Goal: Task Accomplishment & Management: Complete application form

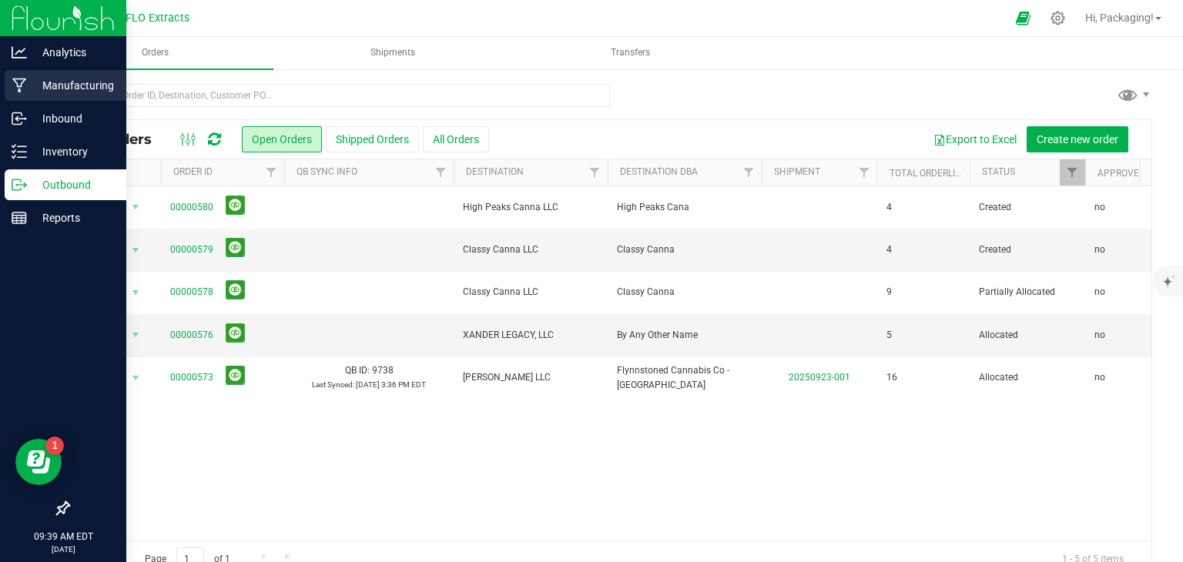
drag, startPoint x: 0, startPoint y: 0, endPoint x: 84, endPoint y: 87, distance: 120.9
click at [84, 87] on p "Manufacturing" at bounding box center [73, 85] width 92 height 18
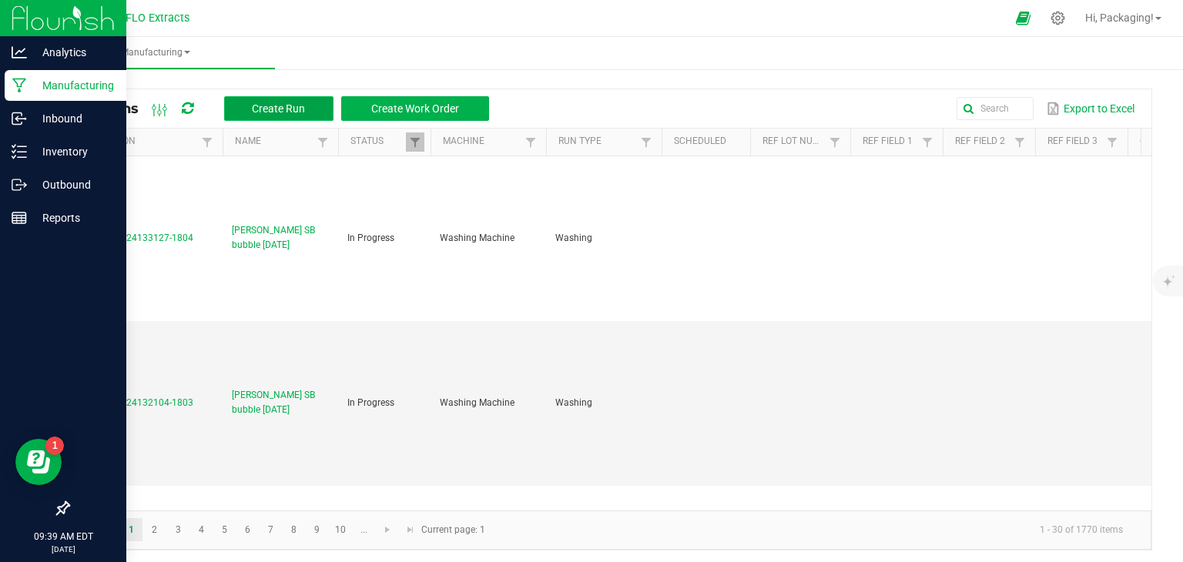
click at [286, 107] on span "Create Run" at bounding box center [278, 108] width 53 height 12
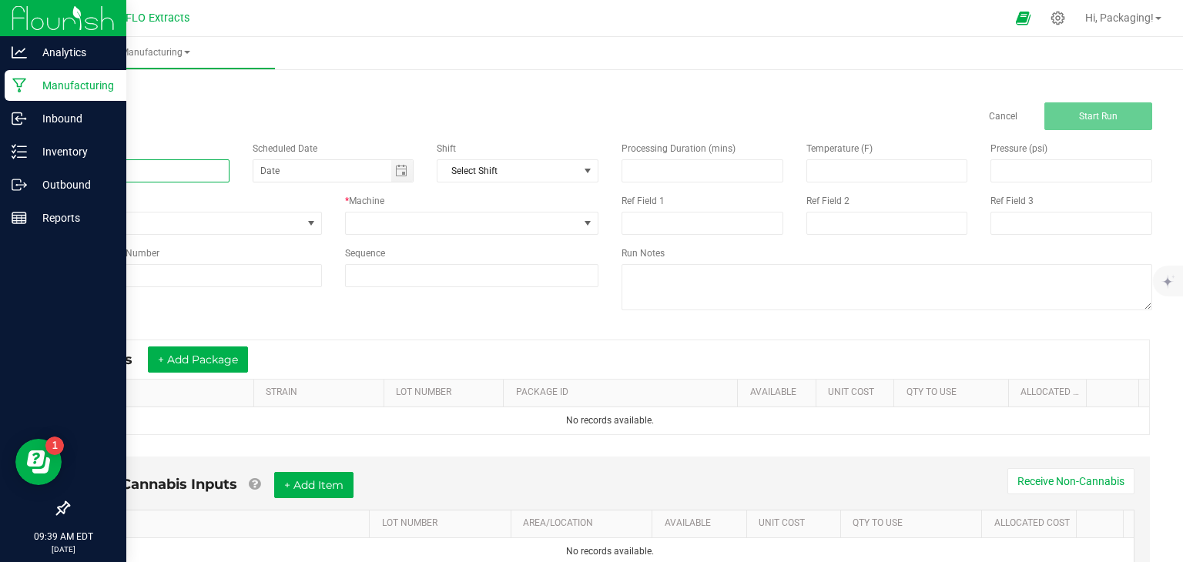
click at [142, 168] on input at bounding box center [149, 170] width 162 height 23
click at [400, 174] on span "Toggle calendar" at bounding box center [401, 171] width 12 height 12
type input "LEDA PG 1g [DATE]"
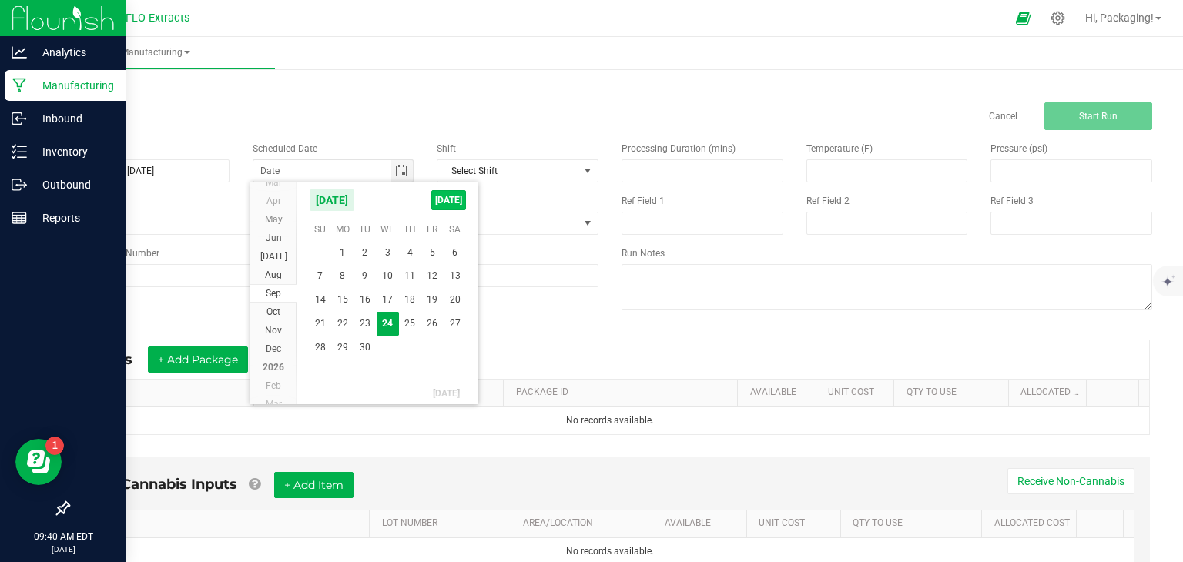
click at [444, 203] on span "[DATE]" at bounding box center [448, 200] width 35 height 20
type input "[DATE]"
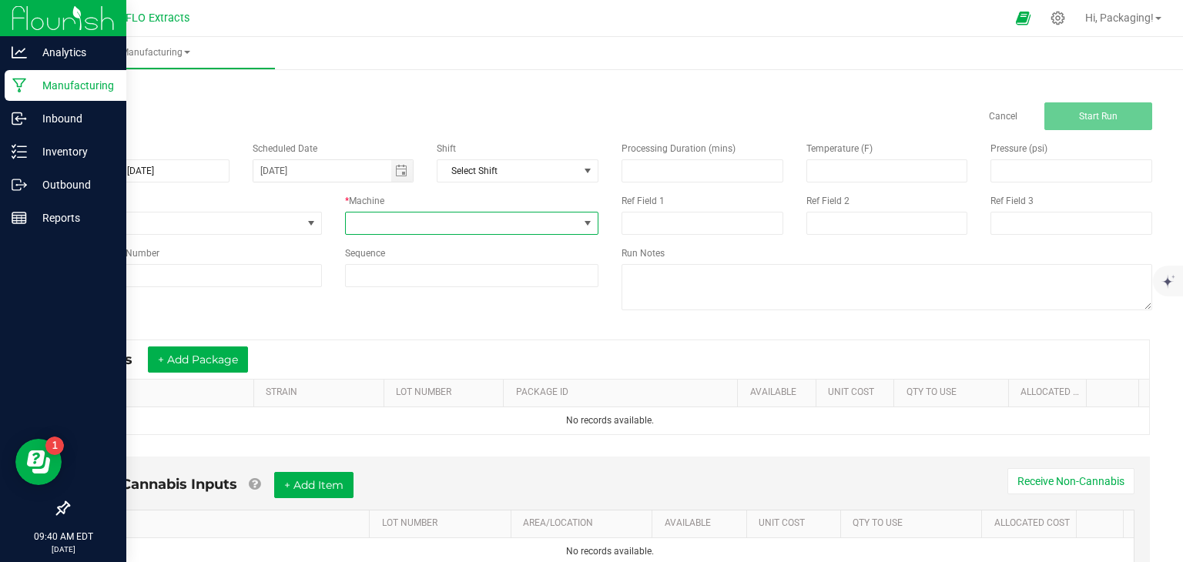
click at [582, 225] on span at bounding box center [587, 223] width 12 height 12
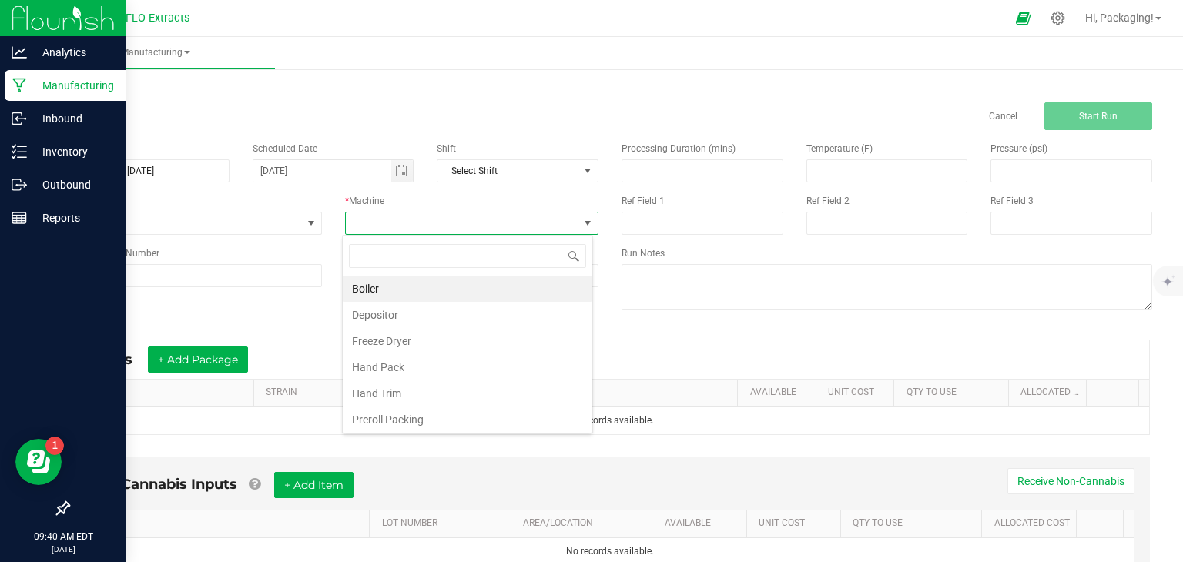
scroll to position [22, 250]
click at [462, 368] on li "Hand Pack" at bounding box center [468, 367] width 250 height 26
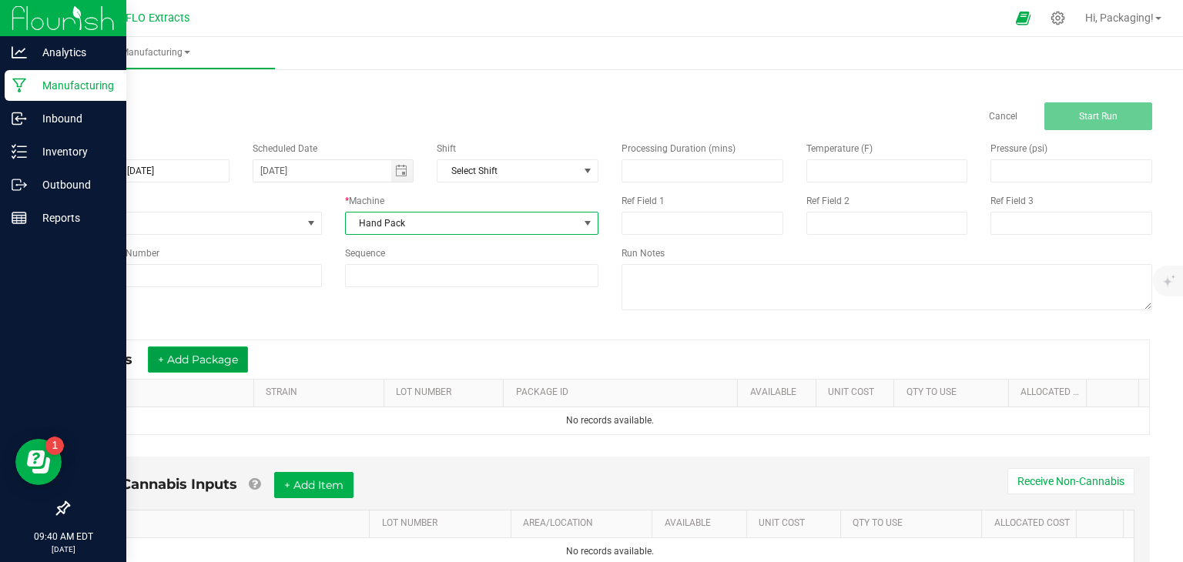
click at [209, 361] on button "+ Add Package" at bounding box center [198, 360] width 100 height 26
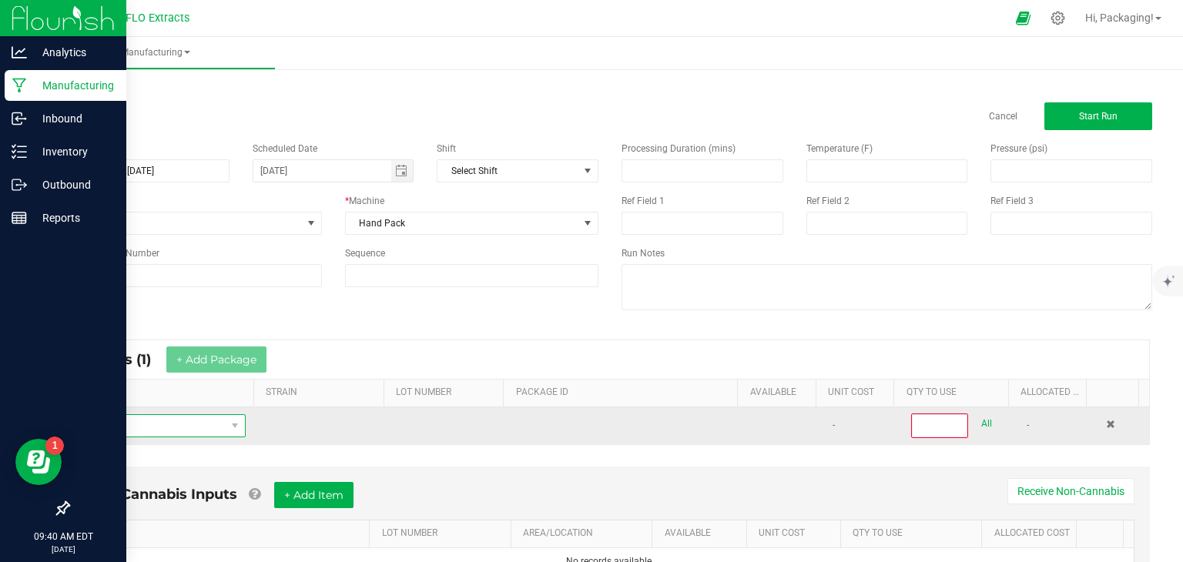
click at [139, 426] on span "NO DATA FOUND" at bounding box center [153, 426] width 145 height 22
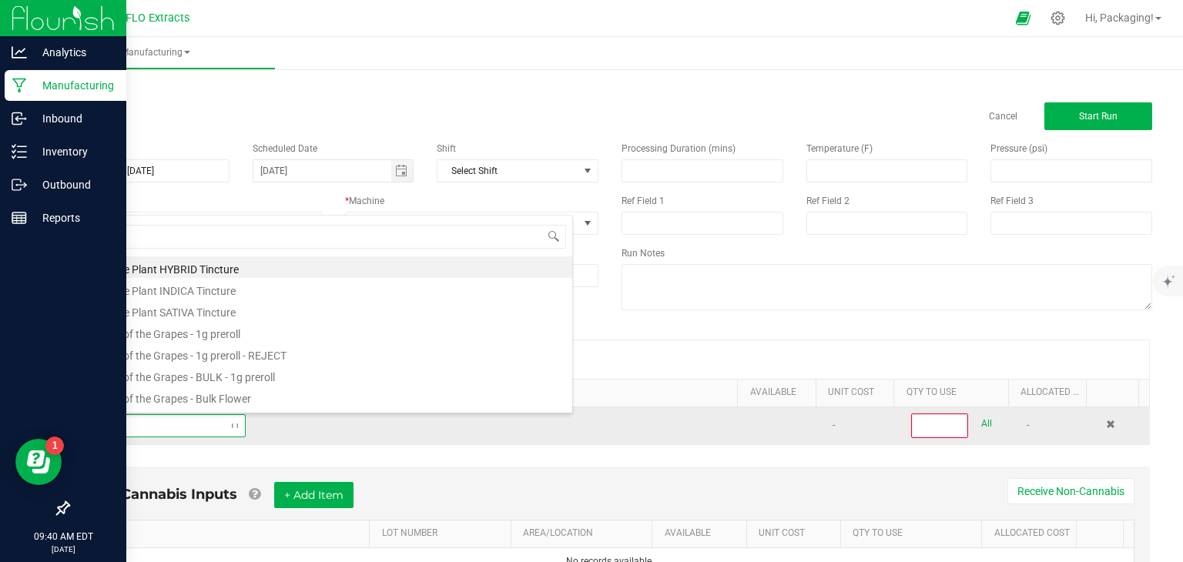
type input "PLAN"
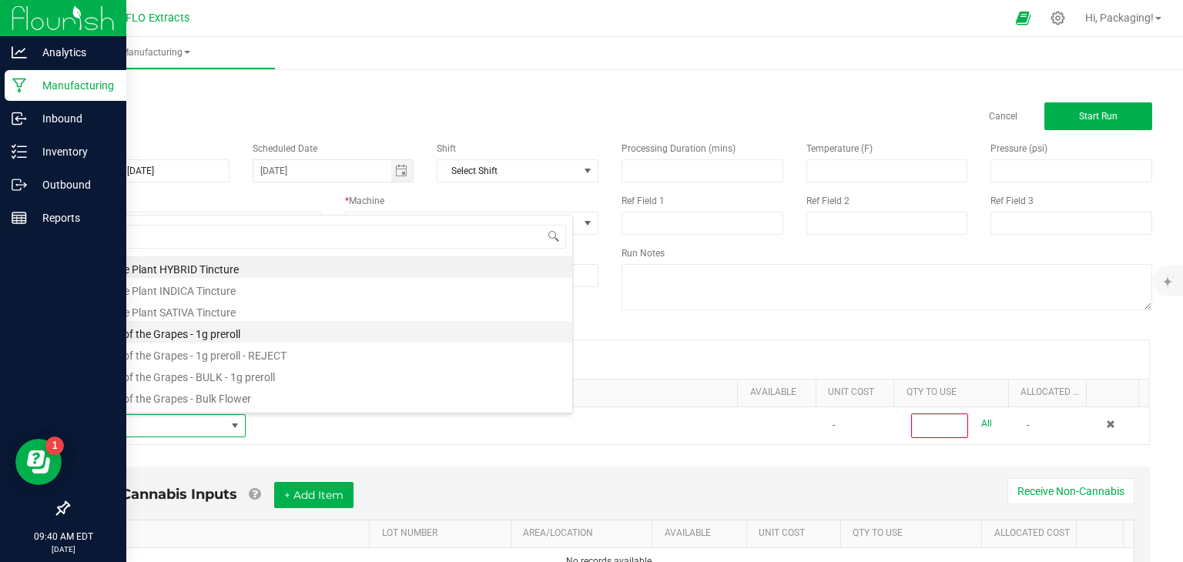
click at [160, 333] on li "Planet of the Grapes - 1g preroll" at bounding box center [326, 332] width 491 height 22
type input "0"
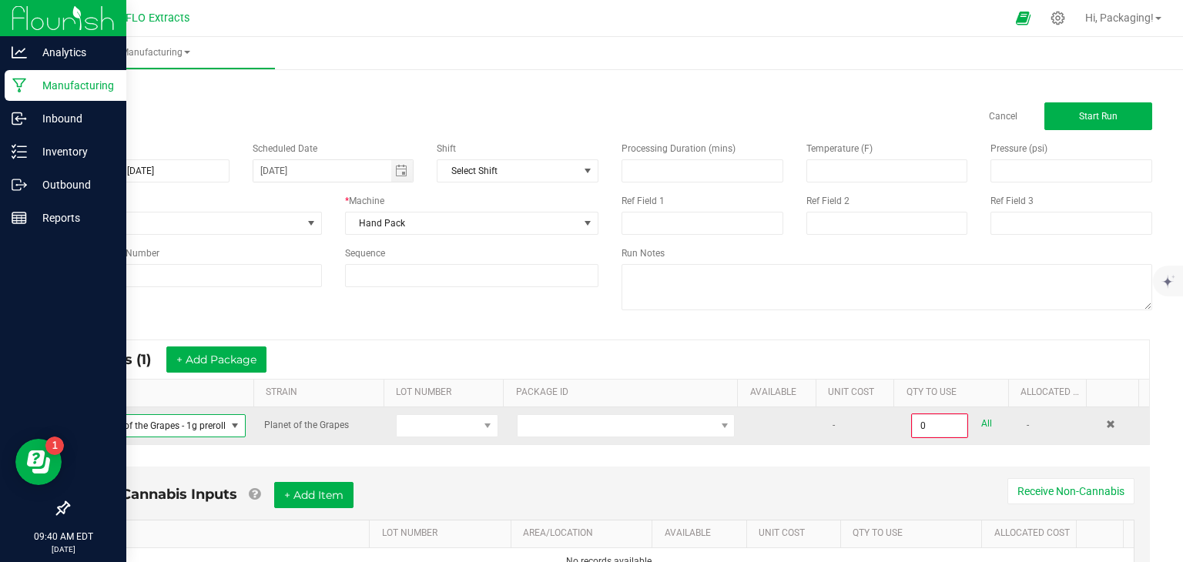
click at [230, 425] on span at bounding box center [235, 426] width 12 height 12
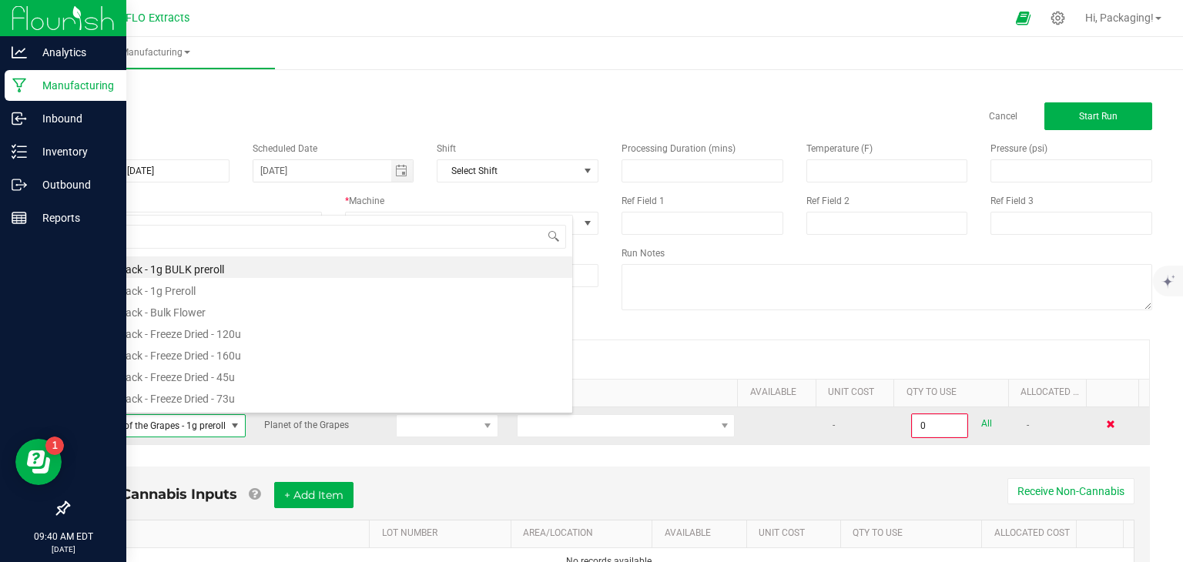
click at [1106, 423] on span at bounding box center [1110, 424] width 9 height 9
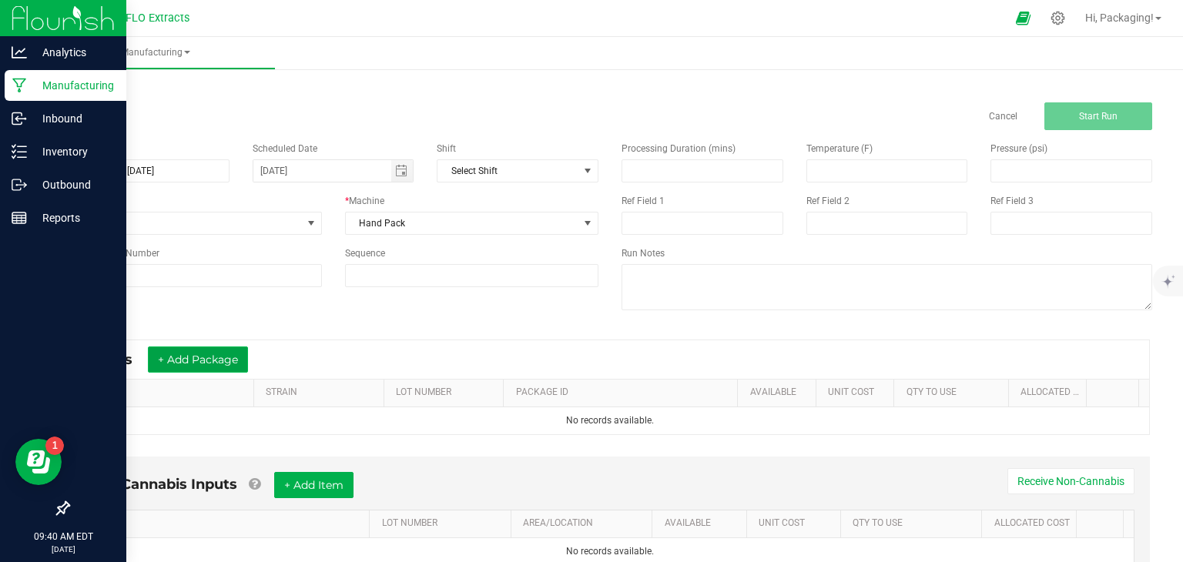
click at [183, 360] on button "+ Add Package" at bounding box center [198, 360] width 100 height 26
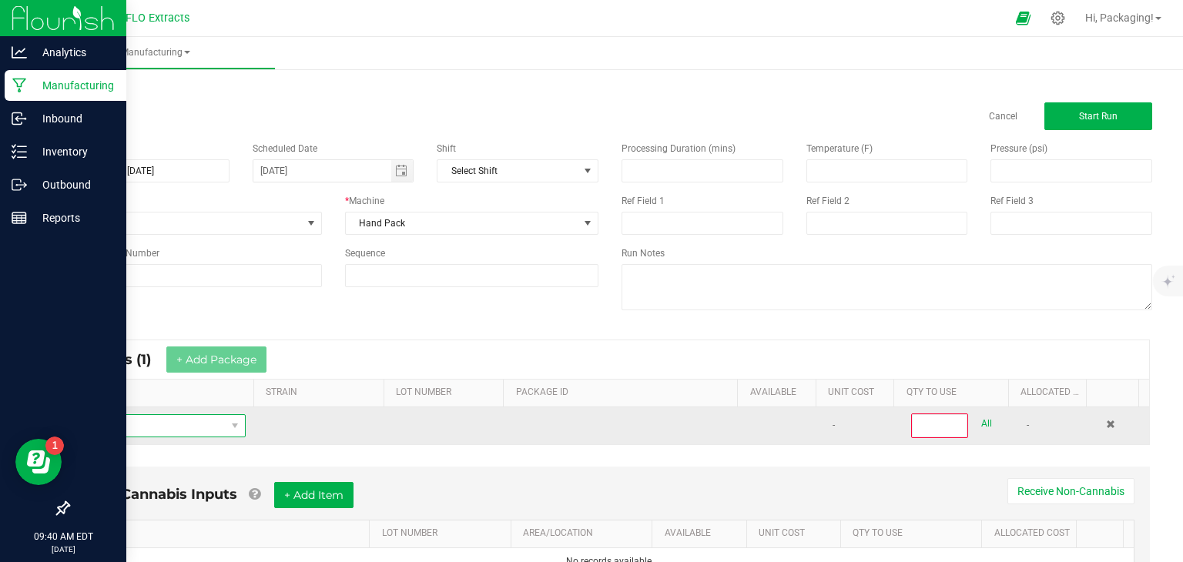
click at [117, 420] on span "NO DATA FOUND" at bounding box center [153, 426] width 145 height 22
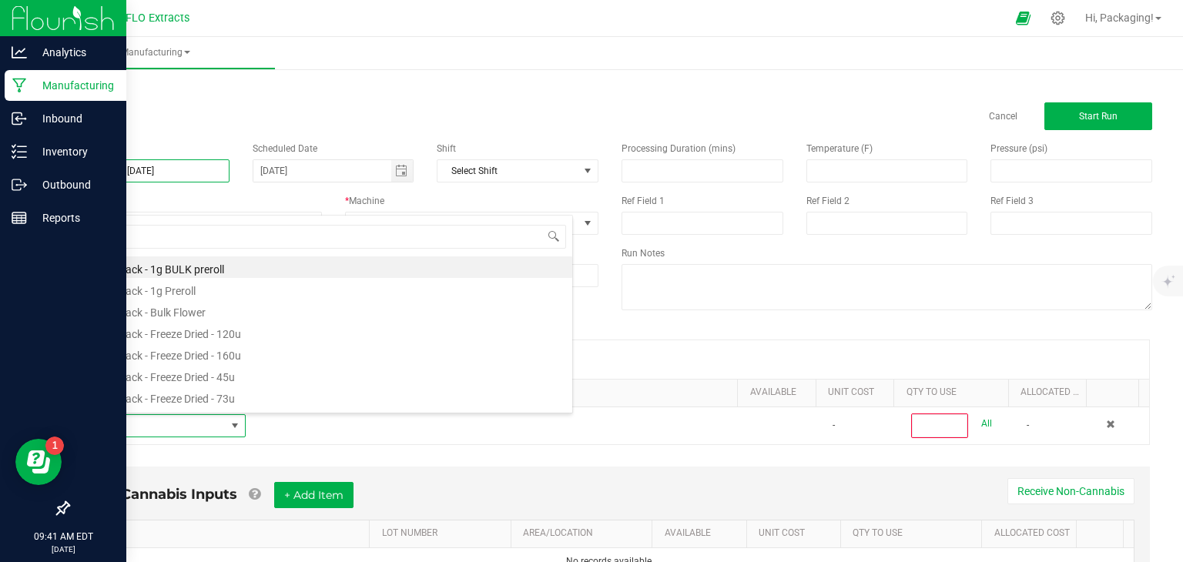
click at [109, 173] on input "LEDA PG 1g [DATE]" at bounding box center [149, 170] width 162 height 23
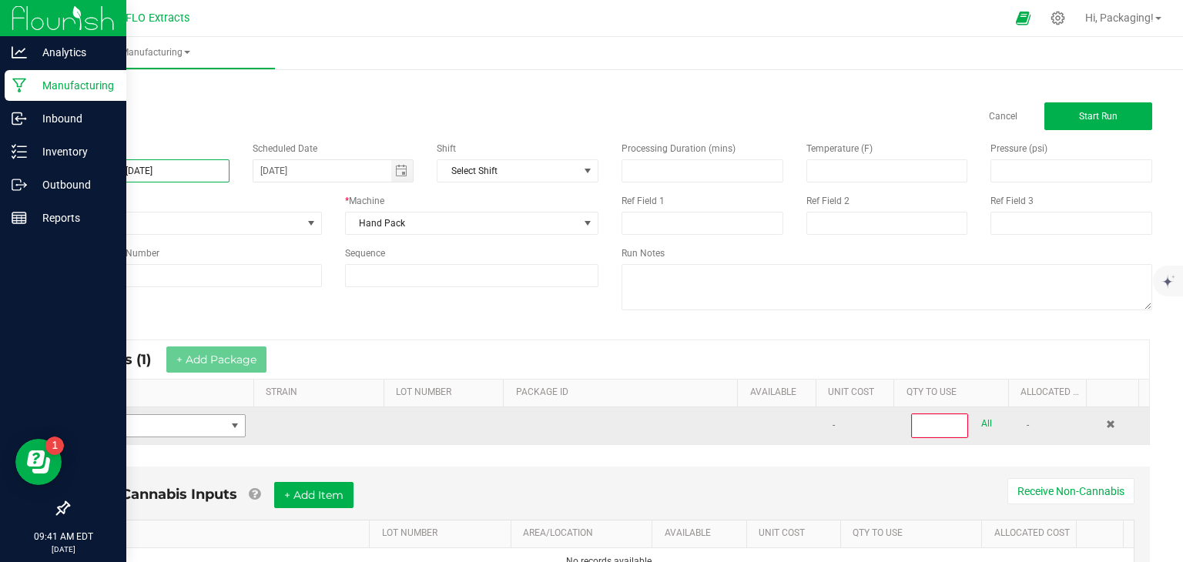
type input "LEDA TS 1g [DATE]"
click at [229, 420] on span "NO DATA FOUND" at bounding box center [235, 426] width 12 height 12
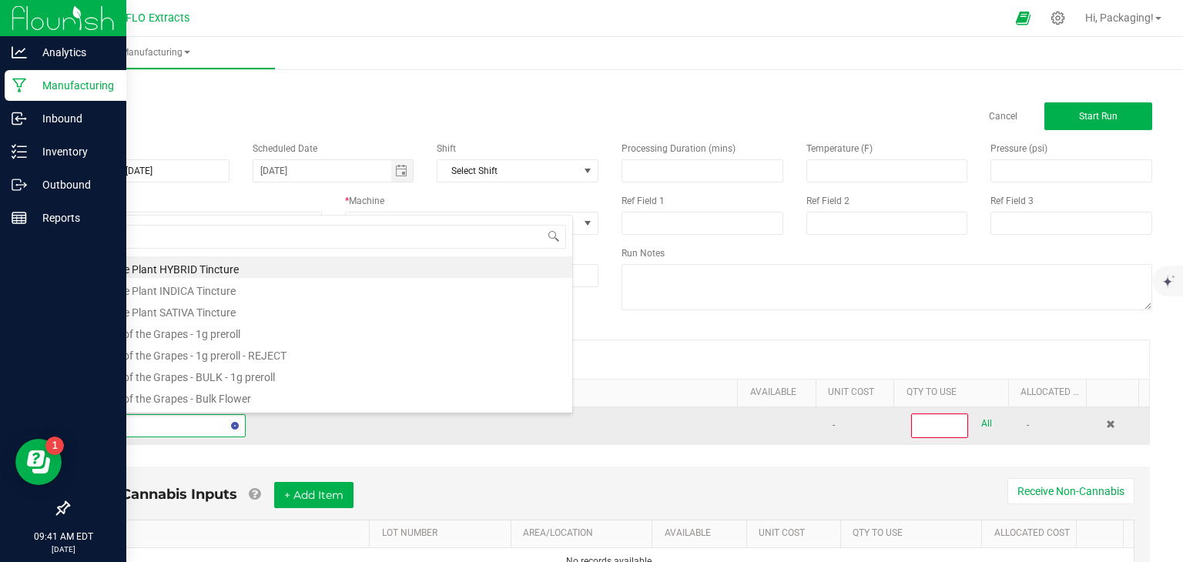
type input "THE SP"
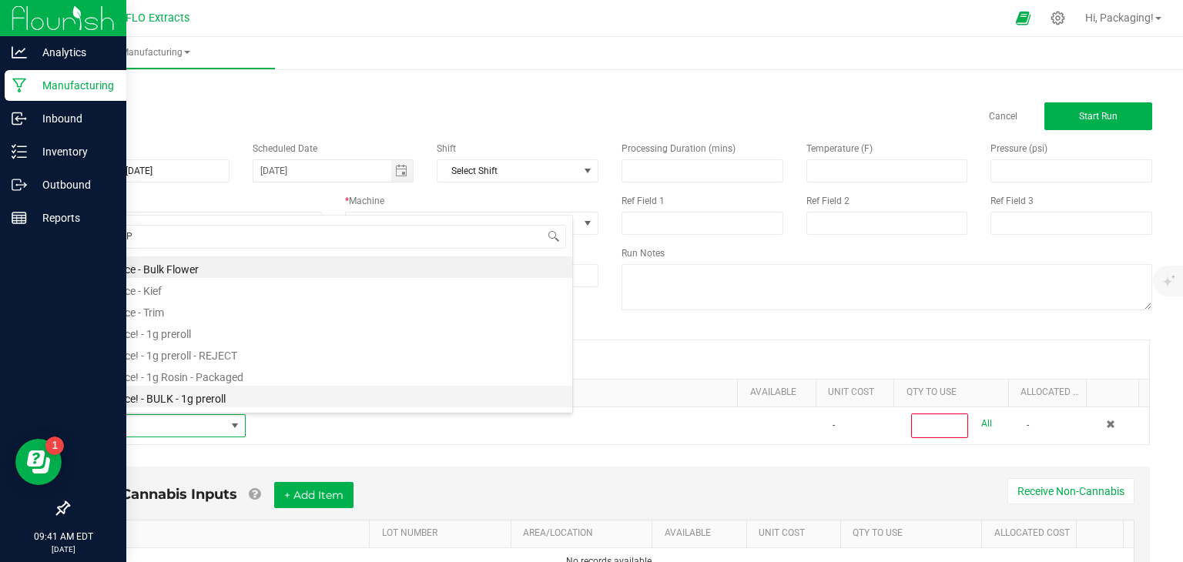
click at [224, 393] on li "The Spice! - BULK - 1g preroll" at bounding box center [326, 397] width 491 height 22
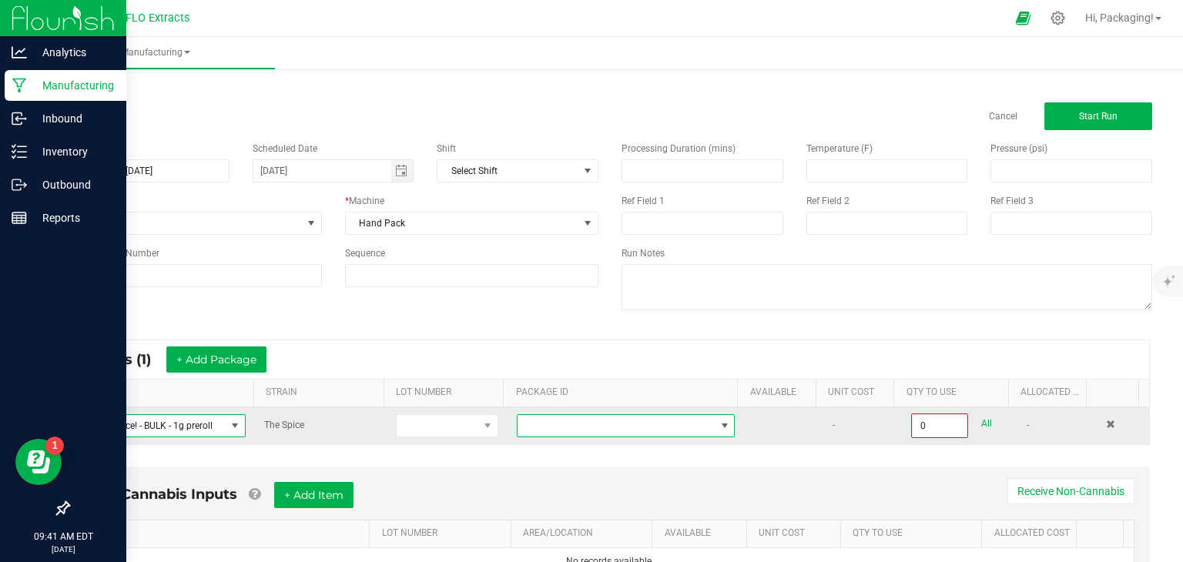
click at [718, 420] on span at bounding box center [724, 426] width 12 height 12
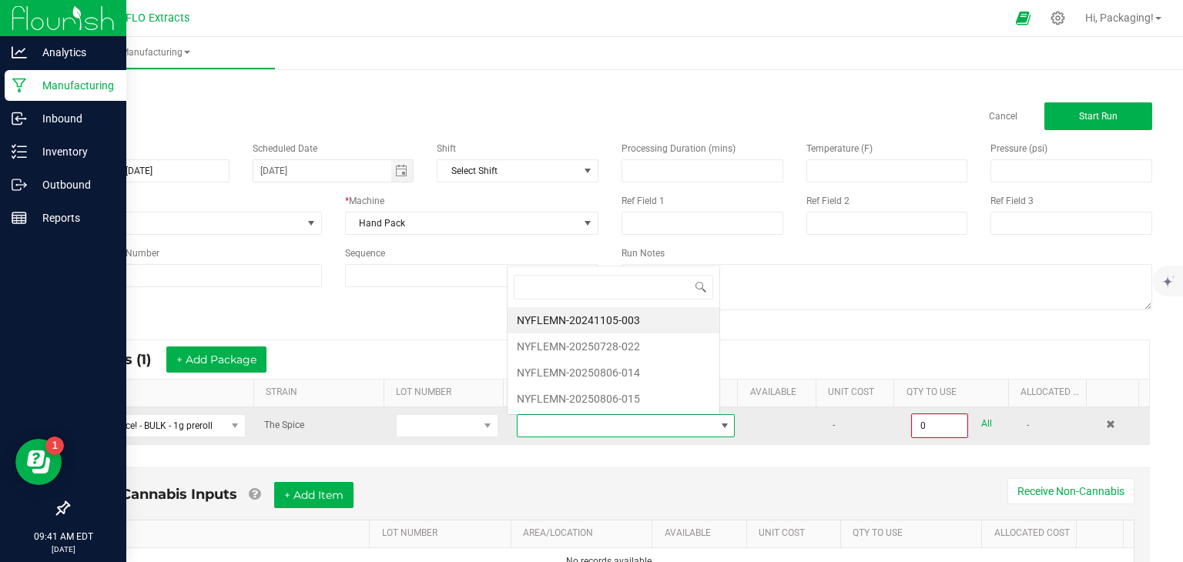
scroll to position [22, 209]
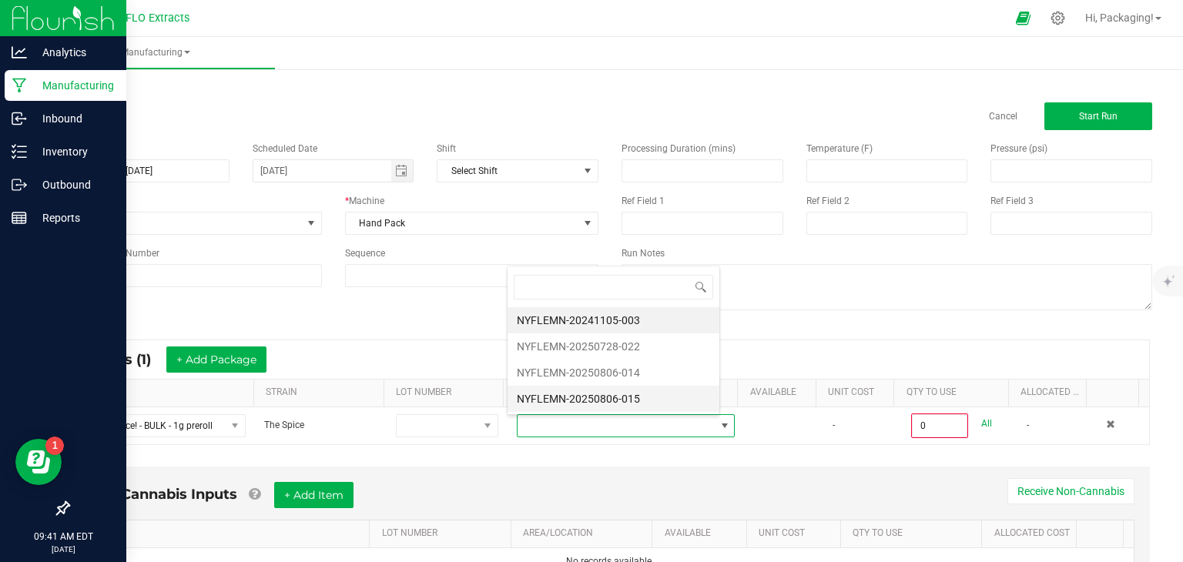
click at [665, 396] on li "NYFLEMN-20250806-015" at bounding box center [613, 399] width 212 height 26
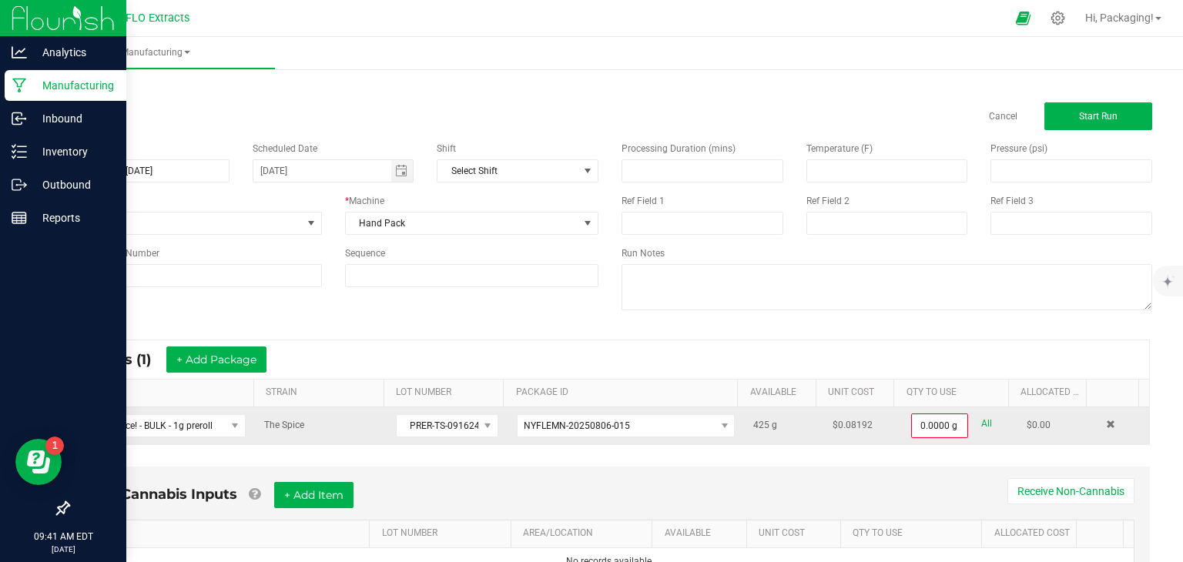
click at [981, 423] on link "All" at bounding box center [986, 424] width 11 height 21
type input "425.0000 g"
click at [205, 347] on button "+ Add Package" at bounding box center [216, 360] width 100 height 26
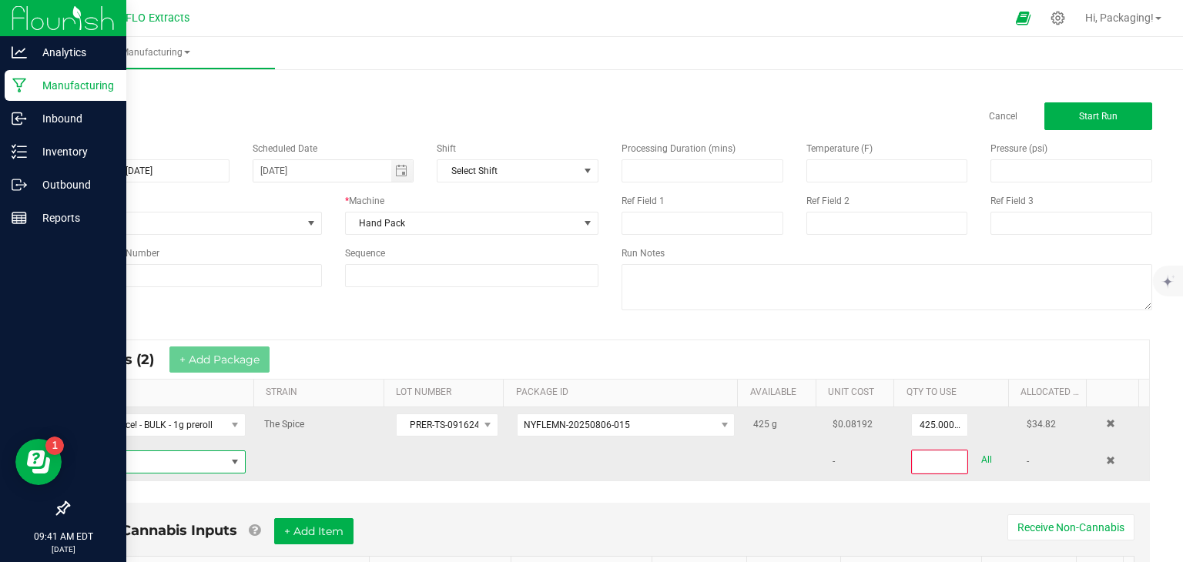
click at [146, 460] on span "NO DATA FOUND" at bounding box center [153, 462] width 145 height 22
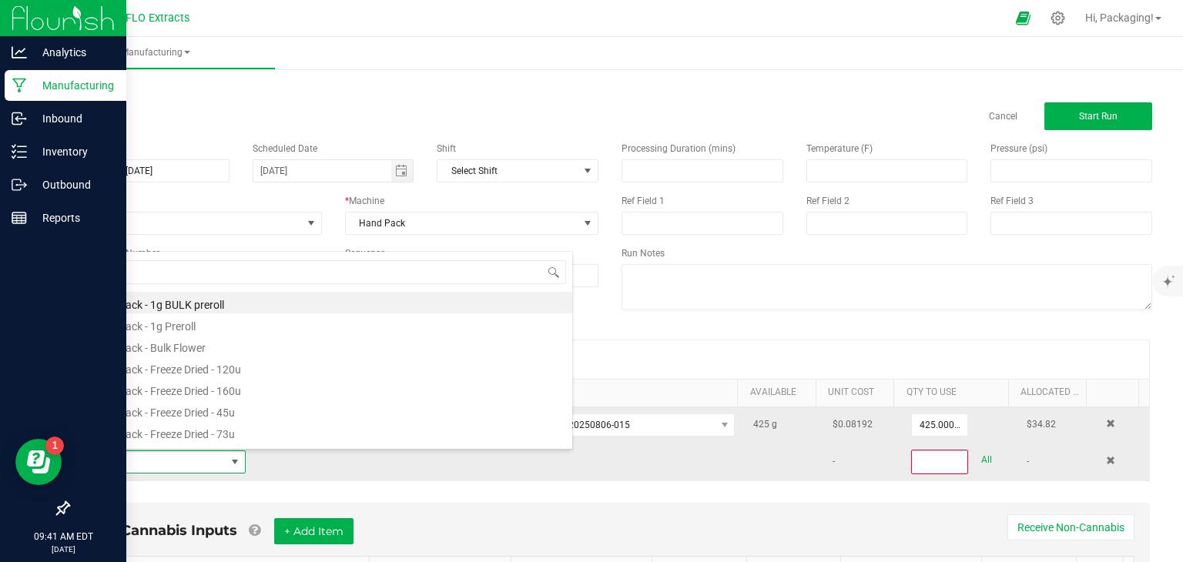
scroll to position [22, 159]
type input "THE SPICE"
click at [161, 430] on li "The Spice! - BULK - 1g preroll" at bounding box center [326, 432] width 491 height 22
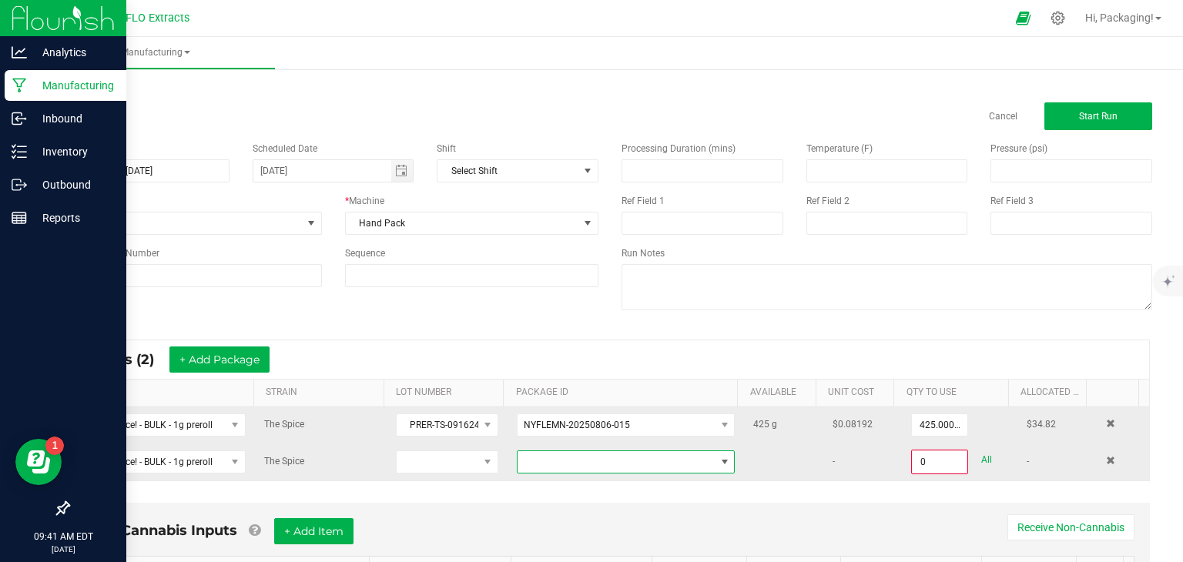
click at [718, 456] on span at bounding box center [724, 462] width 12 height 12
click at [647, 429] on li "NYFLEMN-20250806-014" at bounding box center [613, 434] width 212 height 26
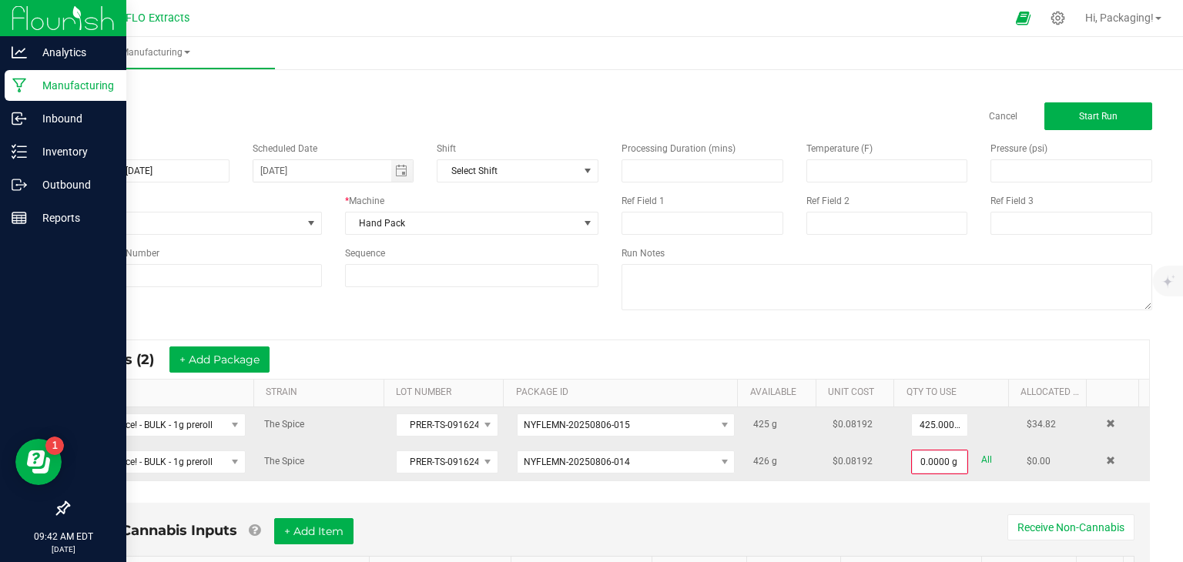
click at [981, 457] on link "All" at bounding box center [986, 460] width 11 height 21
type input "426.0000 g"
click at [222, 358] on button "+ Add Package" at bounding box center [219, 360] width 100 height 26
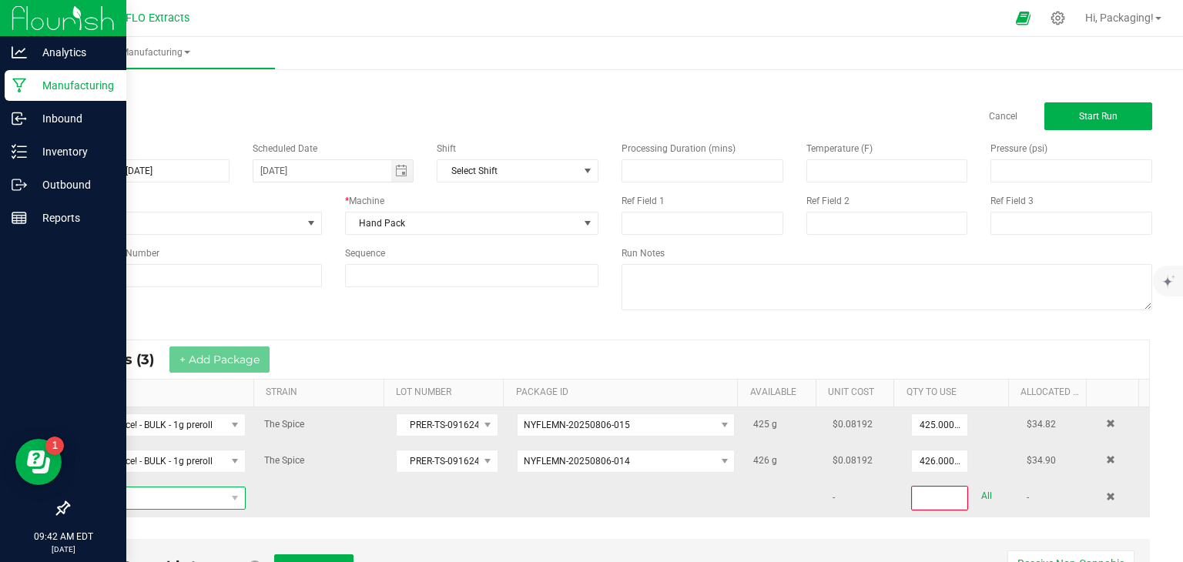
click at [159, 492] on span "NO DATA FOUND" at bounding box center [153, 498] width 145 height 22
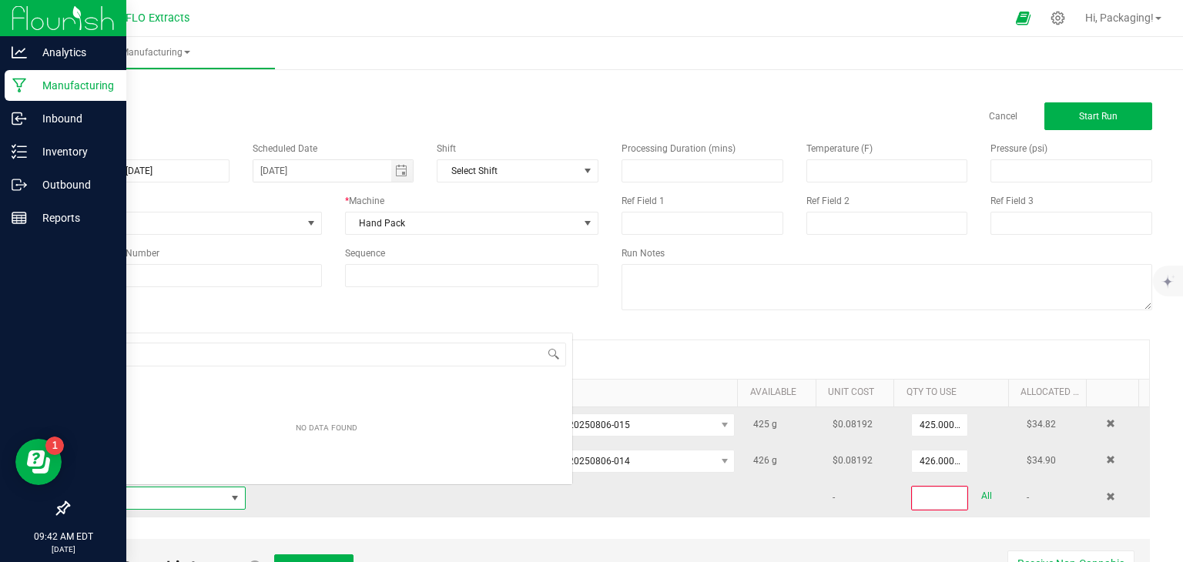
scroll to position [22, 159]
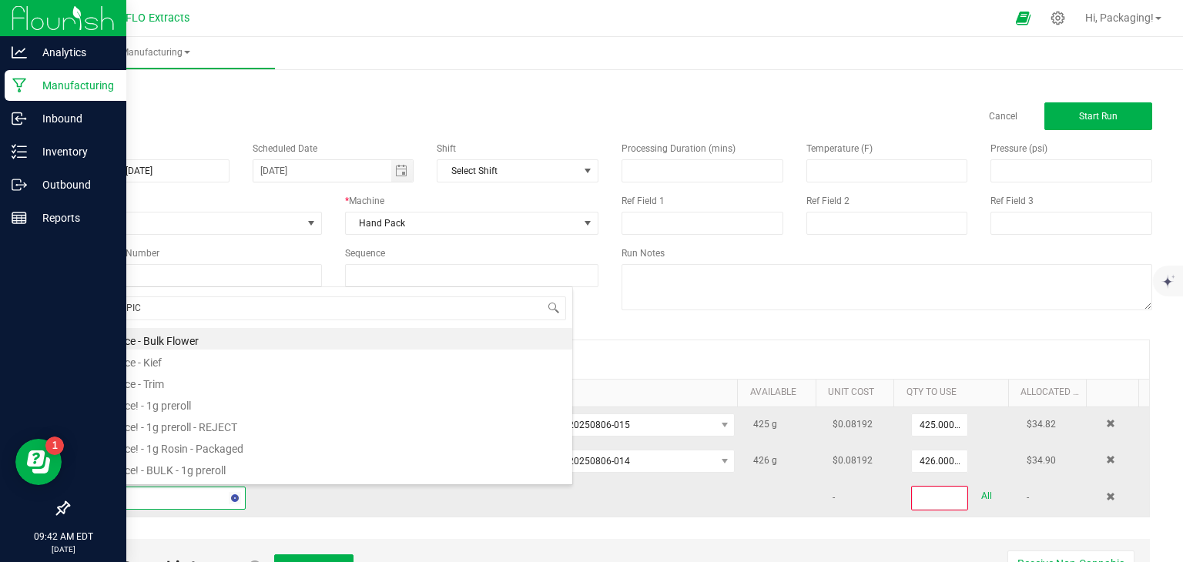
type input "THE SPICE"
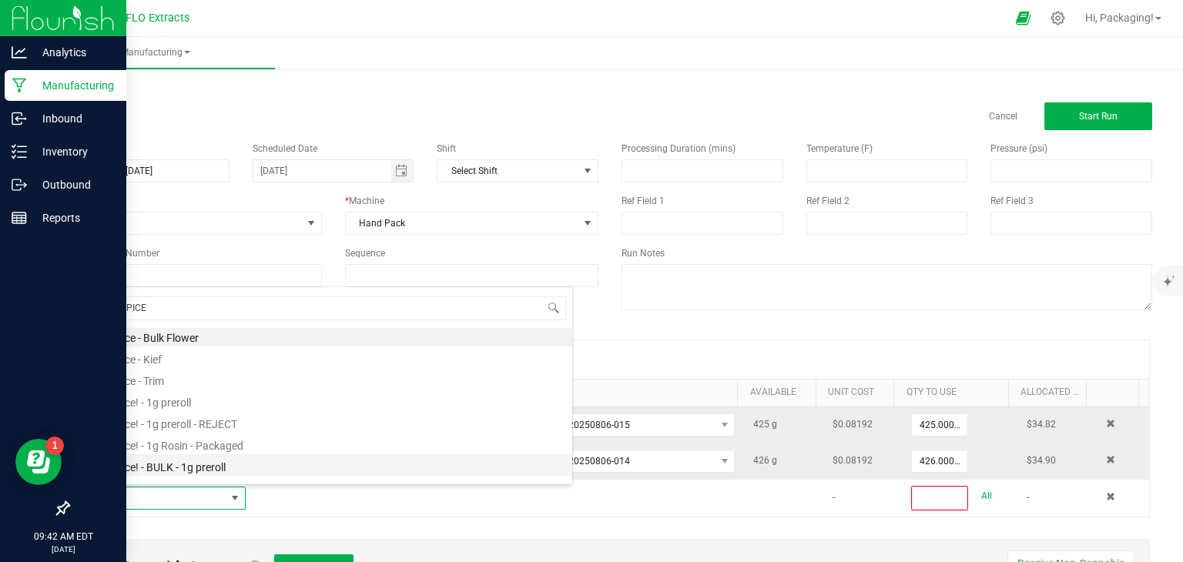
scroll to position [5, 0]
click at [169, 463] on li "The Spice! - BULK - 1g preroll" at bounding box center [326, 464] width 491 height 22
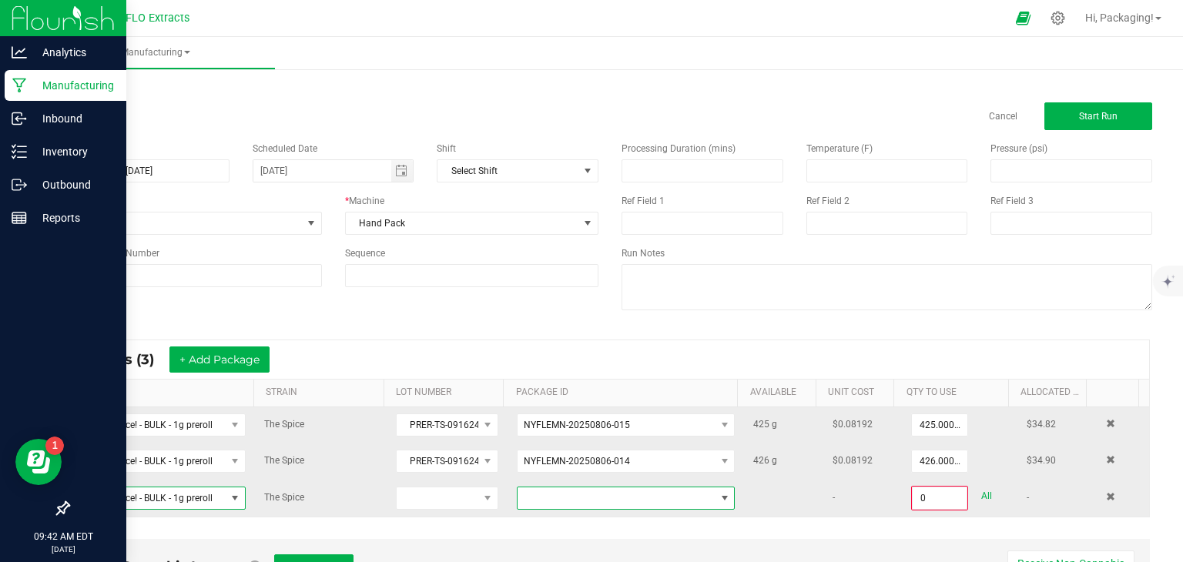
click at [718, 492] on span at bounding box center [724, 498] width 12 height 12
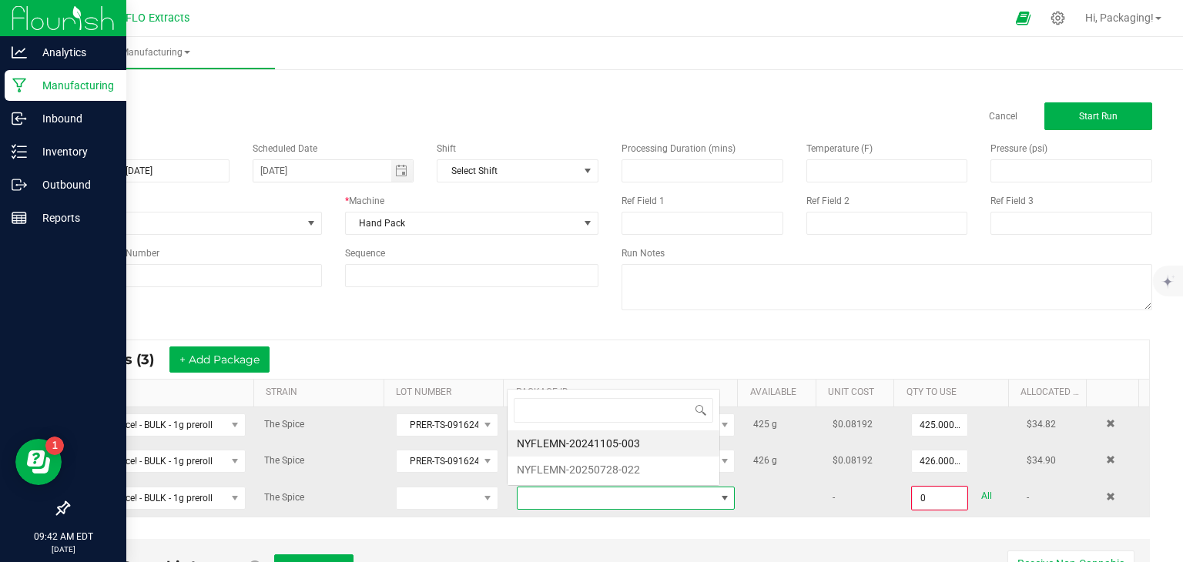
scroll to position [22, 209]
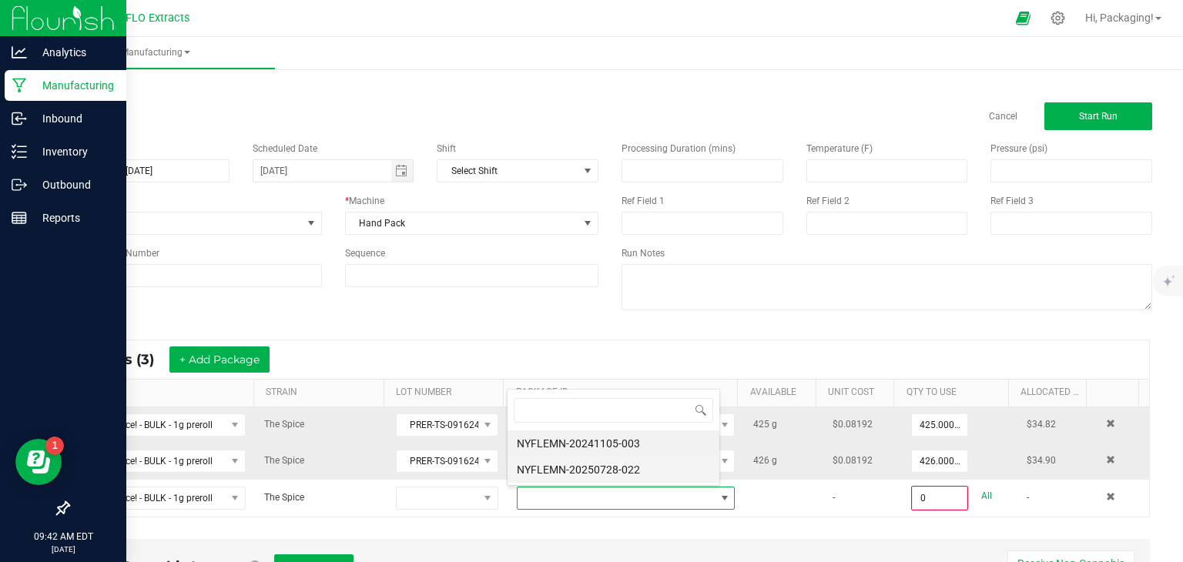
click at [638, 466] on li "NYFLEMN-20250728-022" at bounding box center [613, 470] width 212 height 26
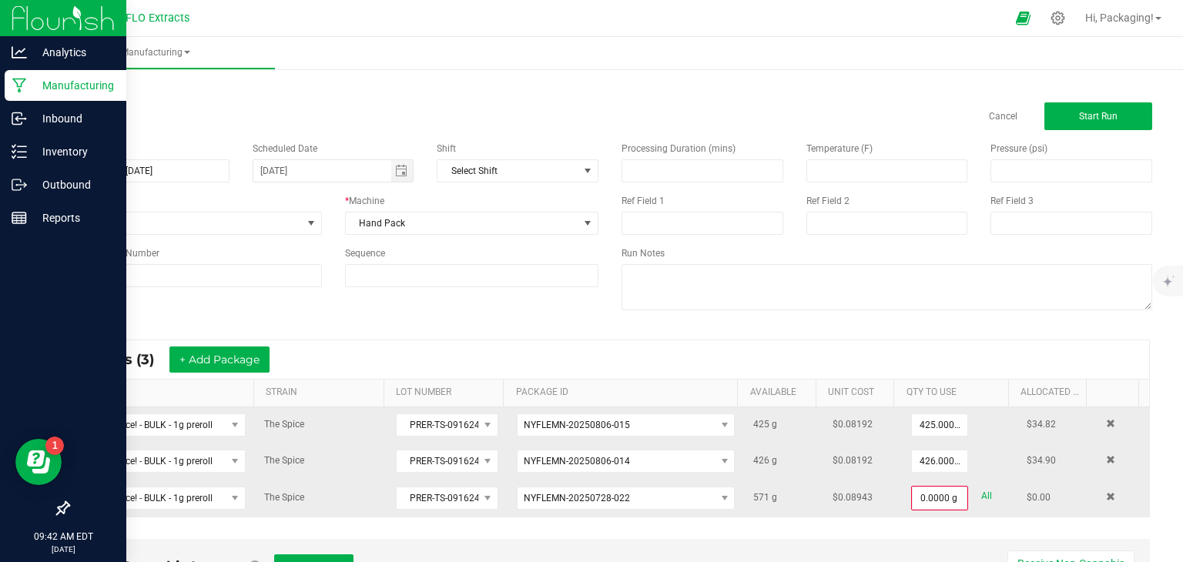
click at [981, 497] on link "All" at bounding box center [986, 496] width 11 height 21
type input "571.0000 g"
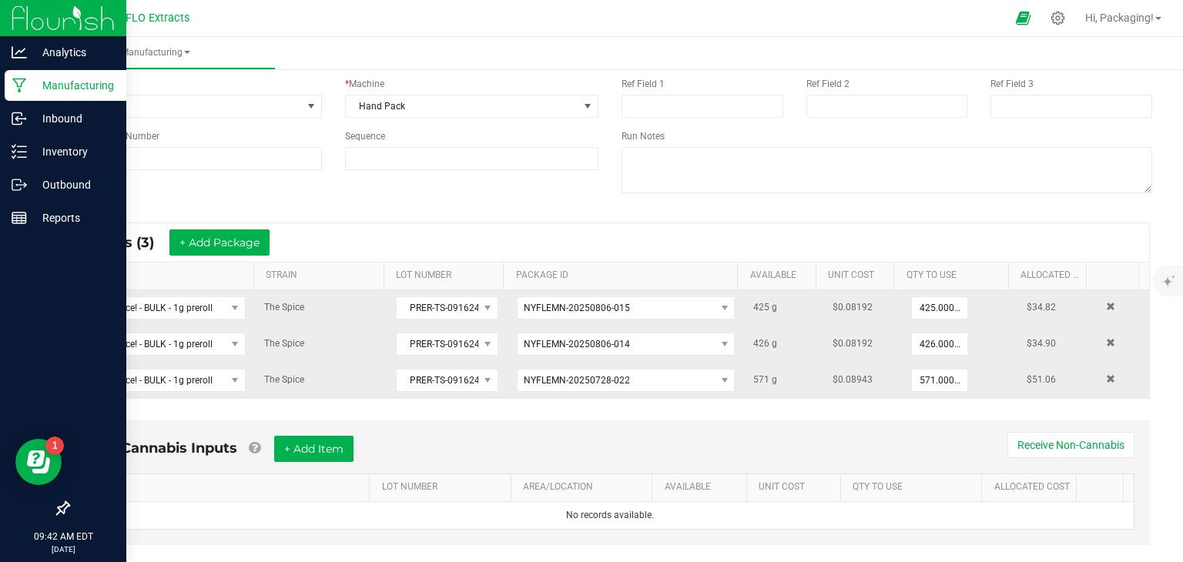
scroll to position [142, 0]
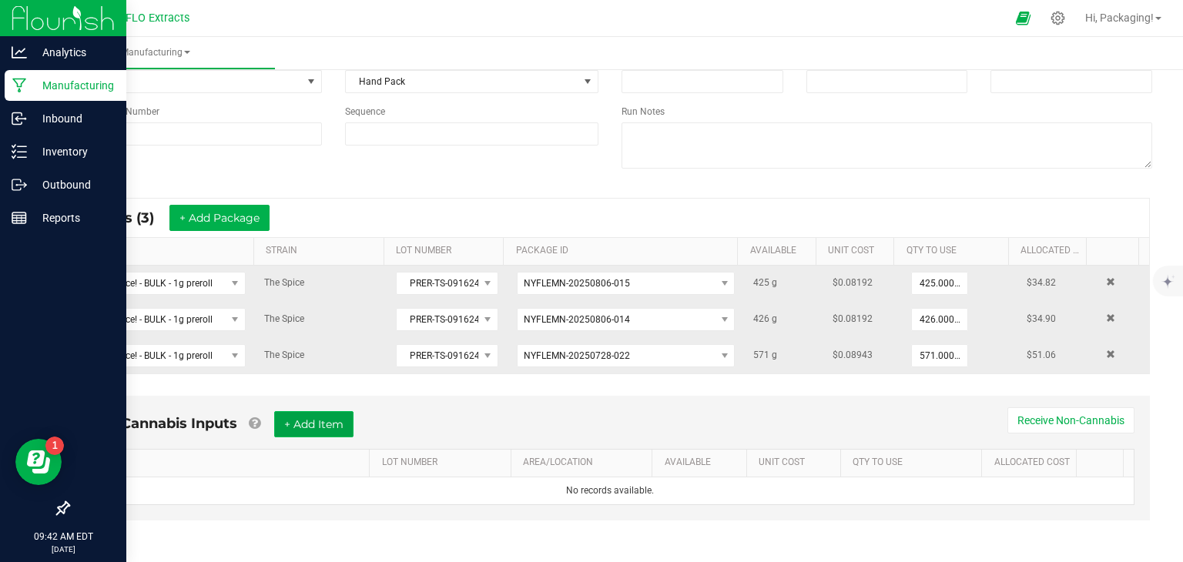
click at [320, 415] on button "+ Add Item" at bounding box center [313, 424] width 79 height 26
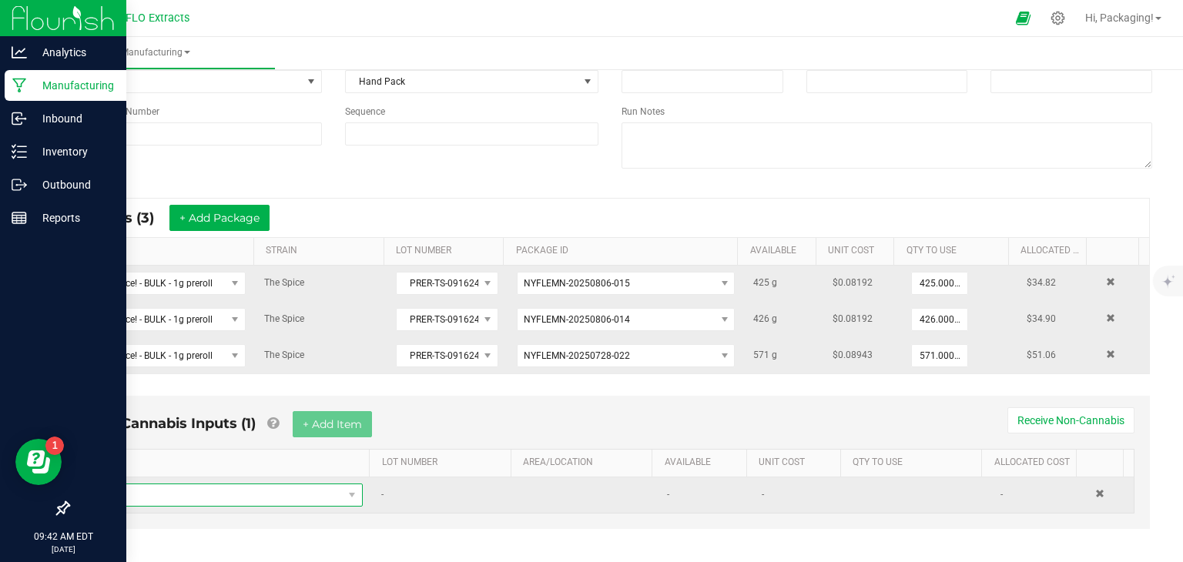
click at [115, 496] on span "NO DATA FOUND" at bounding box center [219, 495] width 246 height 22
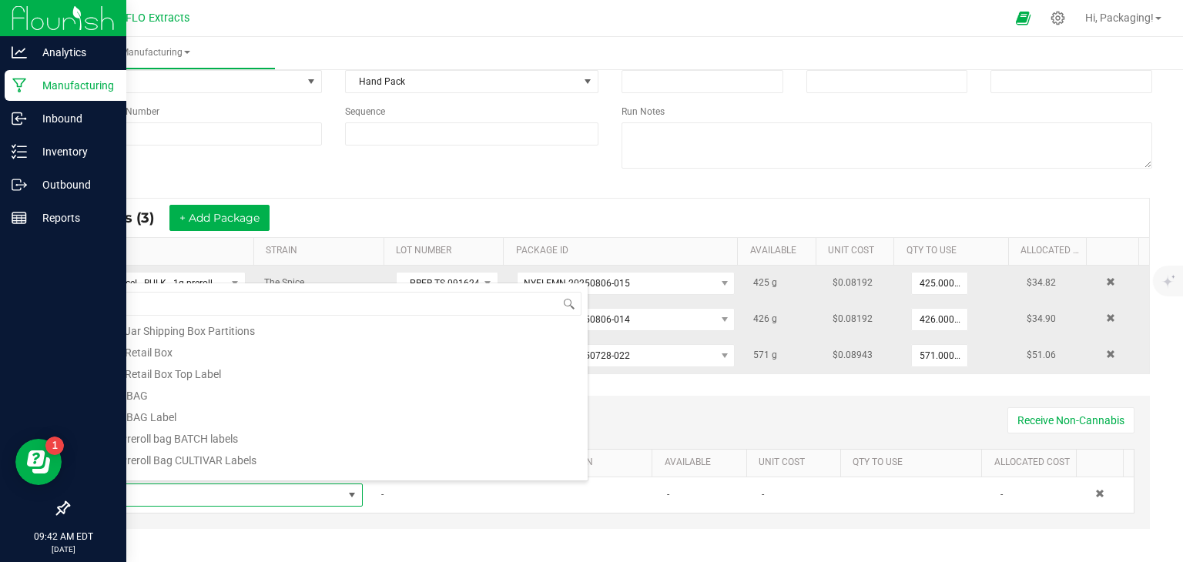
scroll to position [157, 0]
click at [213, 438] on li "1g Preroll bag BATCH labels" at bounding box center [341, 436] width 491 height 22
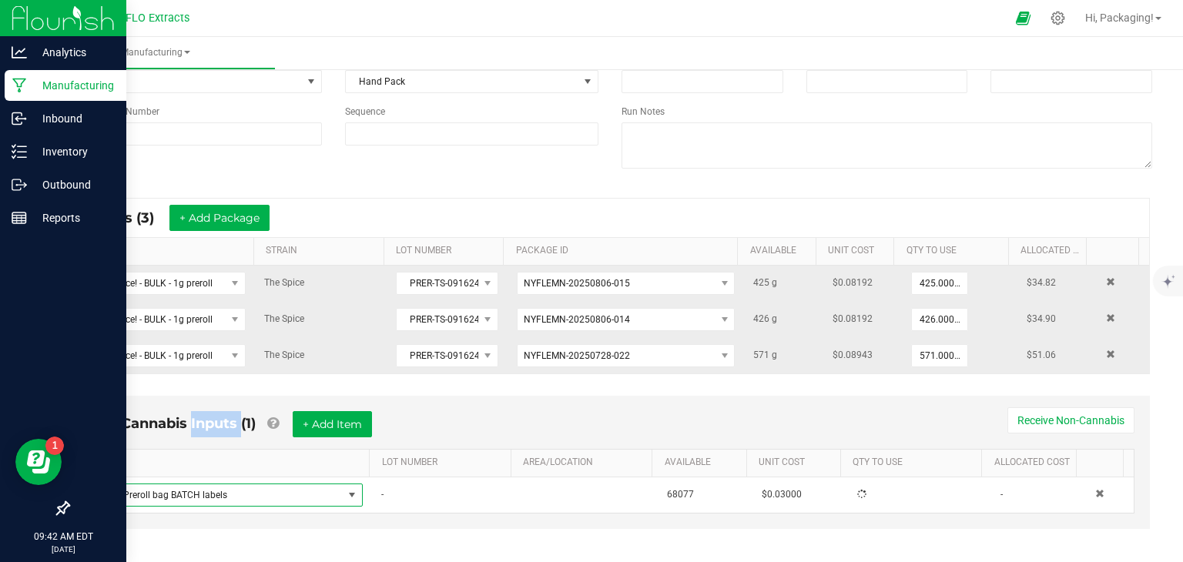
click at [213, 438] on body "Analytics Manufacturing Inbound Inventory Outbound Reports 09:42 AM EDT [DATE] …" at bounding box center [591, 281] width 1183 height 562
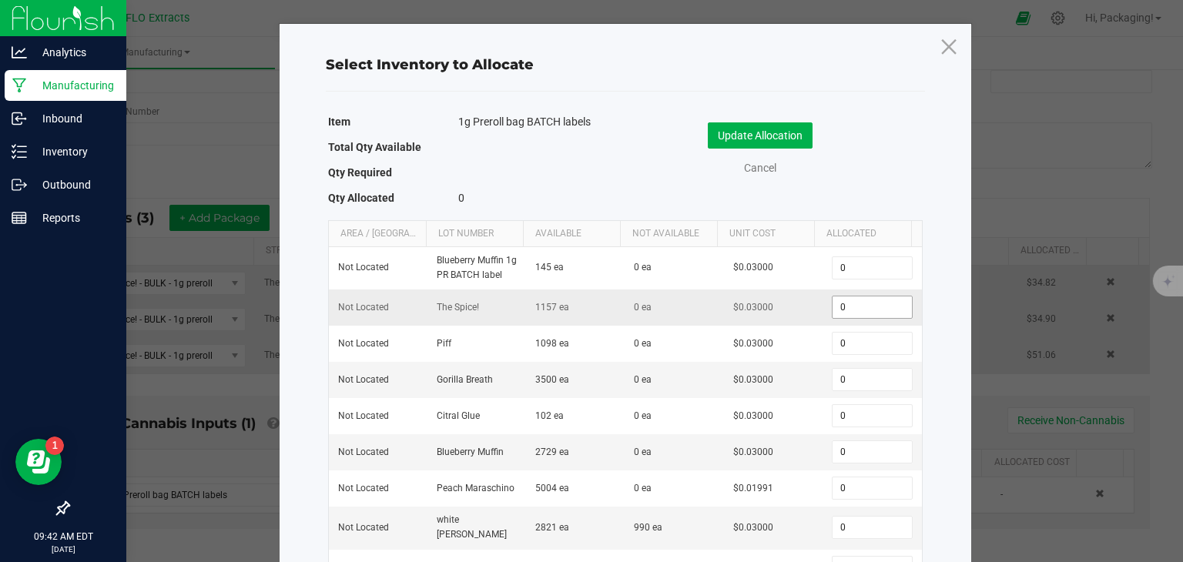
click at [844, 308] on input "0" at bounding box center [871, 307] width 79 height 22
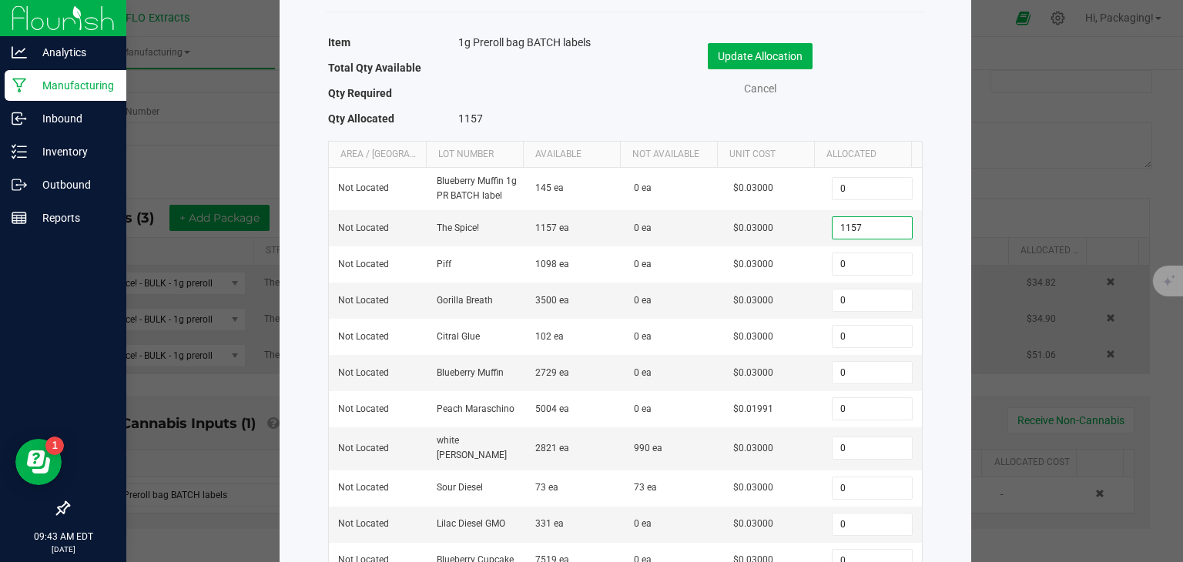
scroll to position [66, 0]
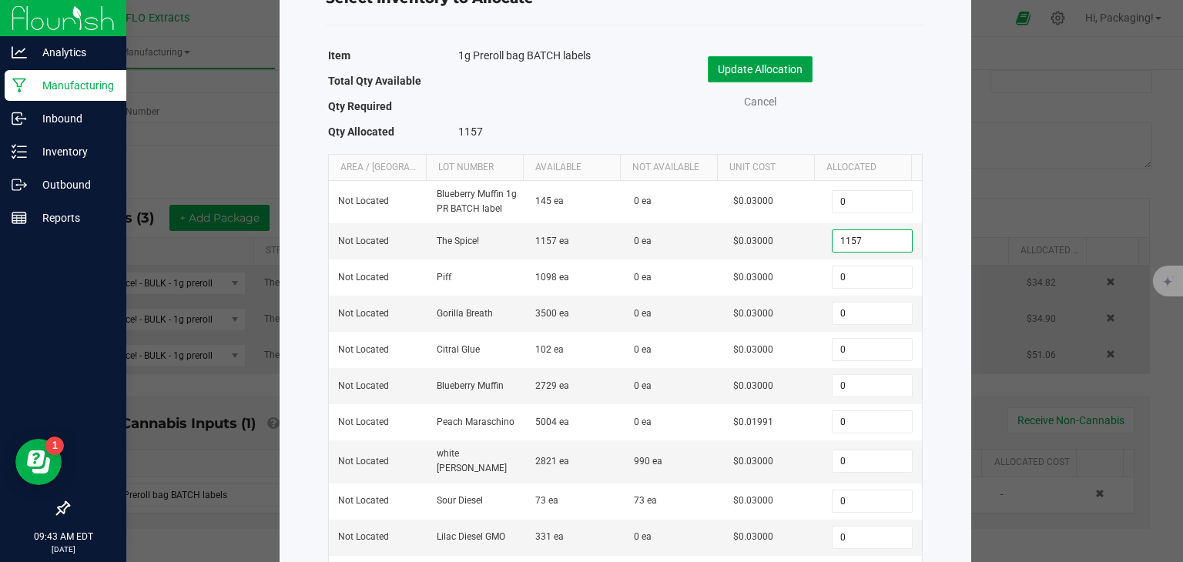
type input "1,157"
click at [766, 66] on button "Update Allocation" at bounding box center [760, 69] width 105 height 26
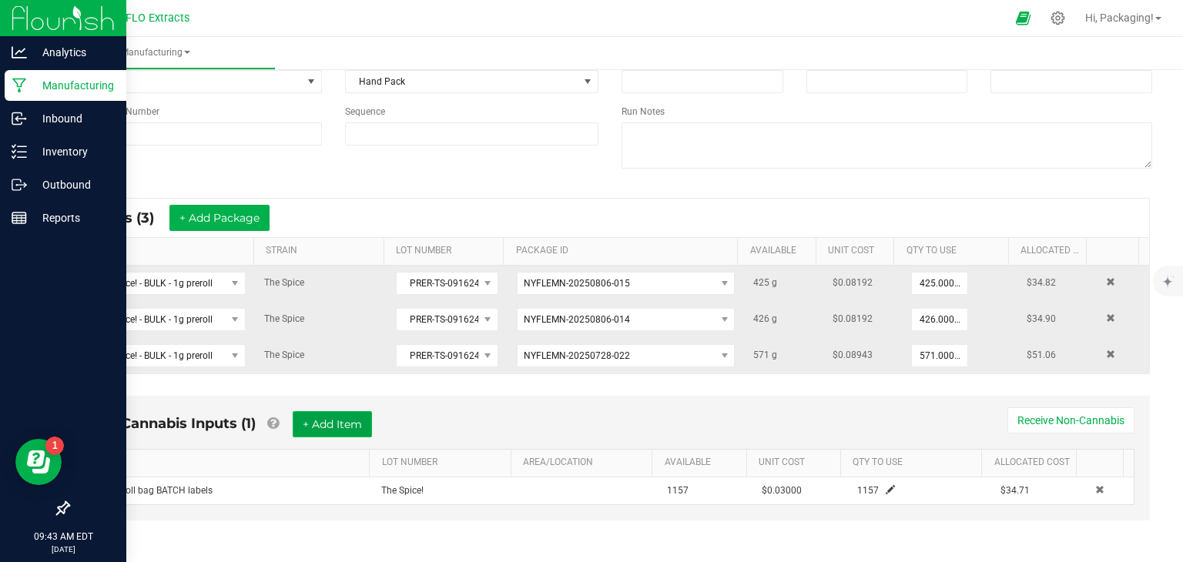
click at [339, 426] on button "+ Add Item" at bounding box center [332, 424] width 79 height 26
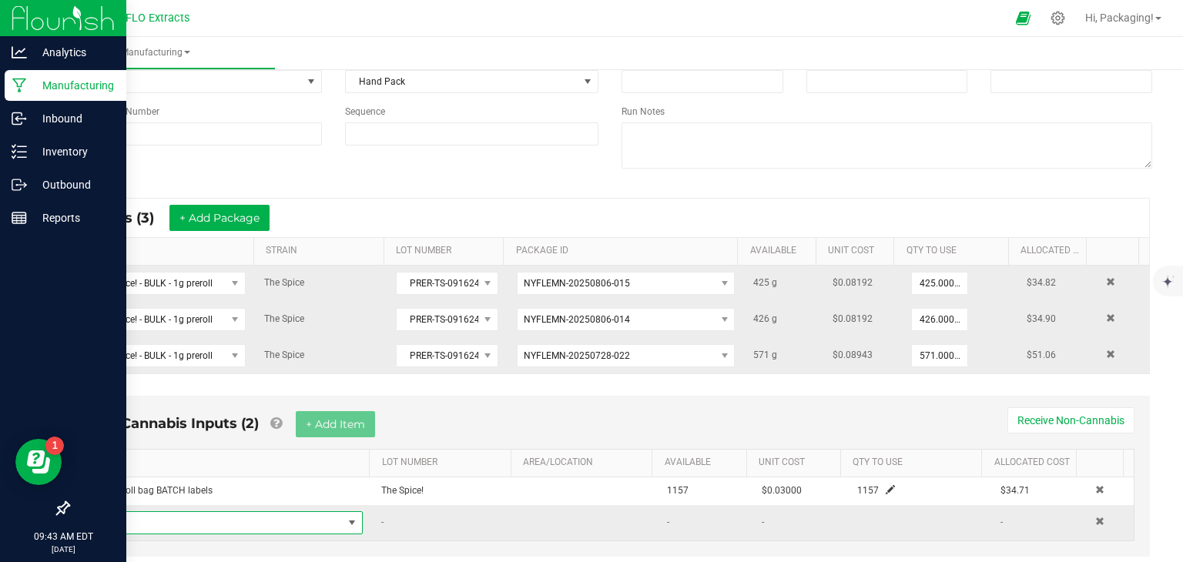
click at [346, 520] on span "NO DATA FOUND" at bounding box center [352, 523] width 12 height 12
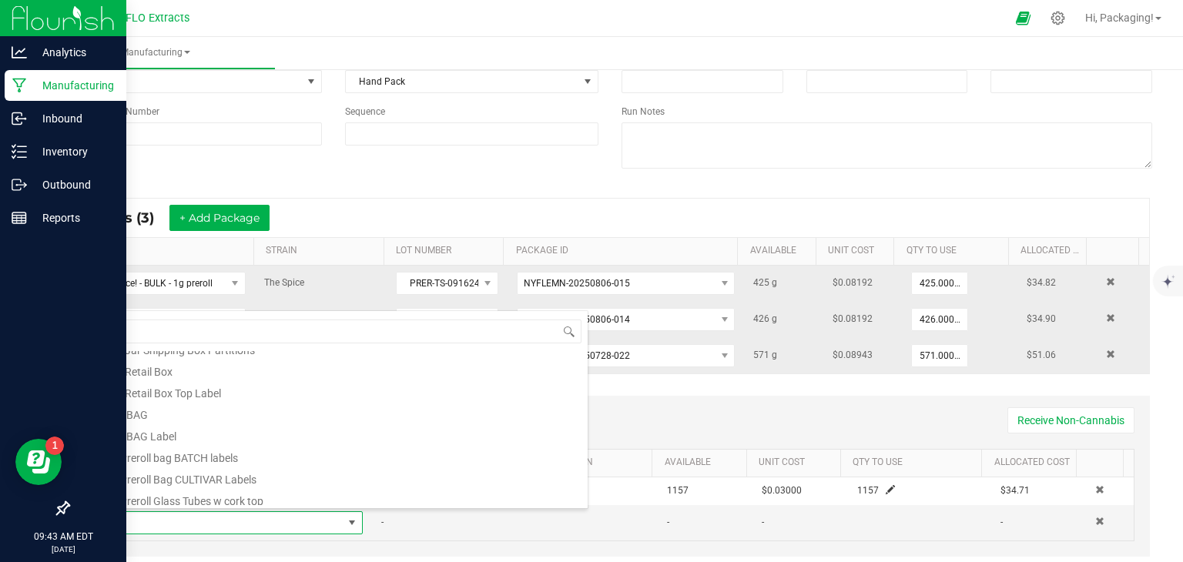
scroll to position [166, 0]
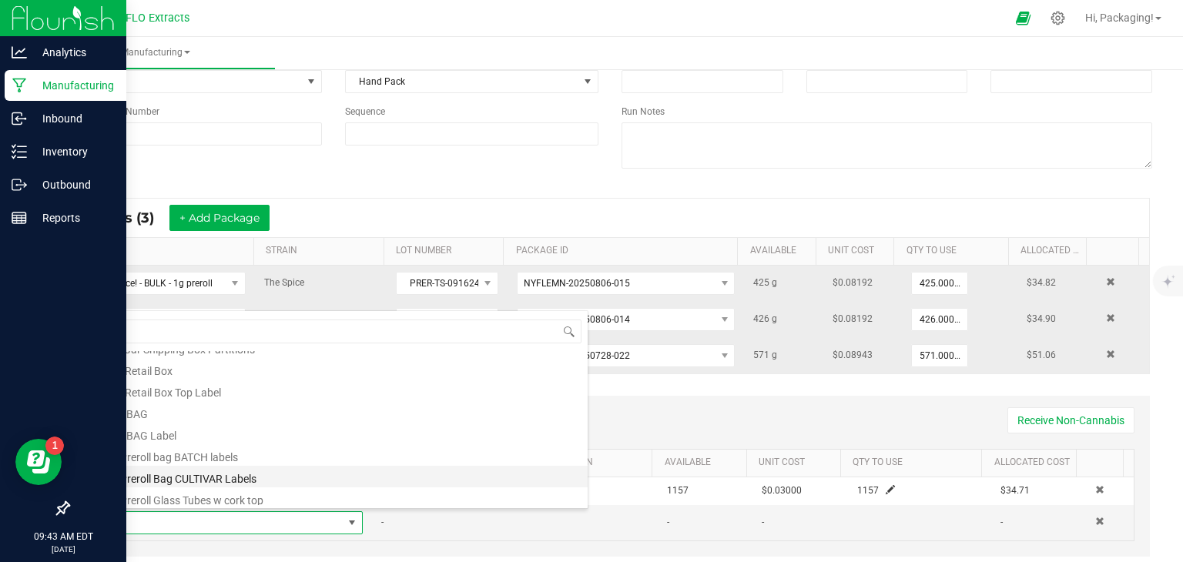
click at [326, 475] on li "1g Preroll Bag CULTIVAR Labels" at bounding box center [341, 477] width 491 height 22
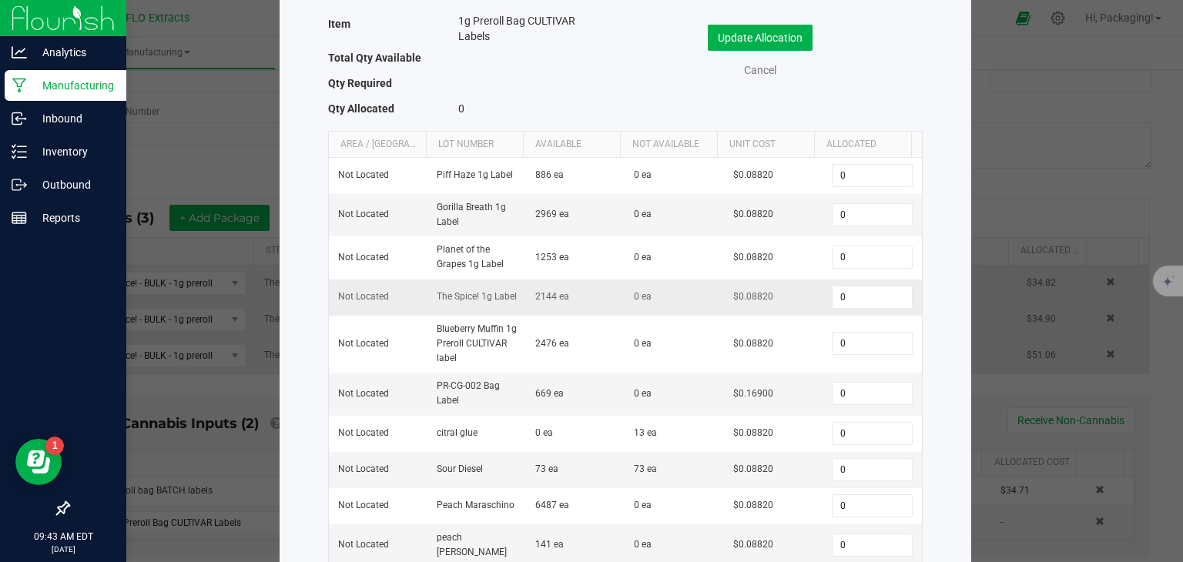
scroll to position [95, 0]
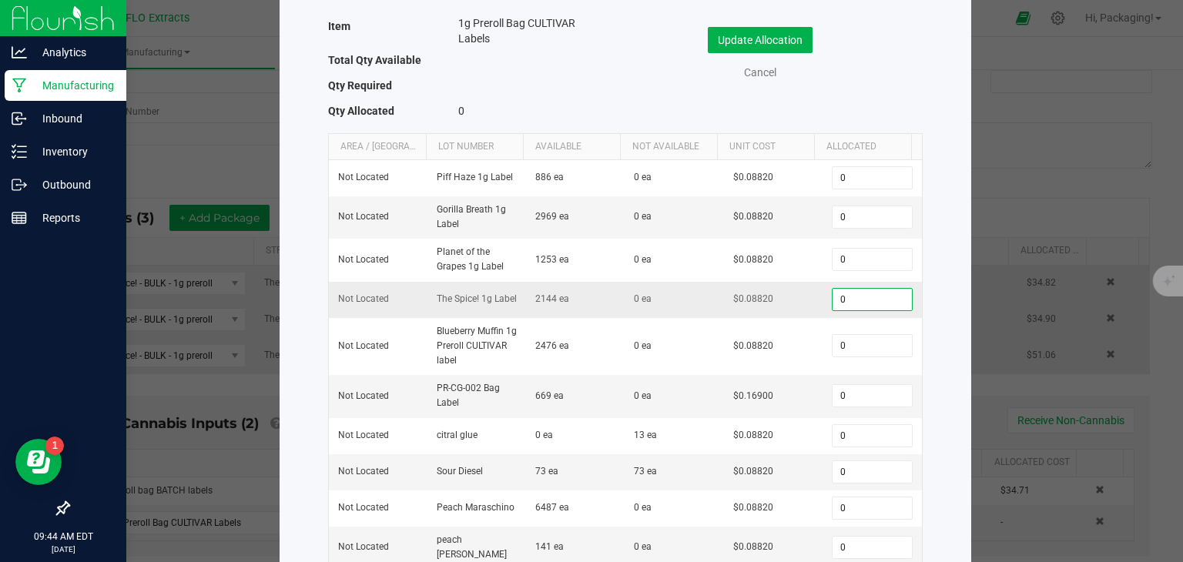
click at [838, 300] on input "0" at bounding box center [871, 300] width 79 height 22
type input "1,428"
click at [770, 42] on button "Update Allocation" at bounding box center [760, 40] width 105 height 26
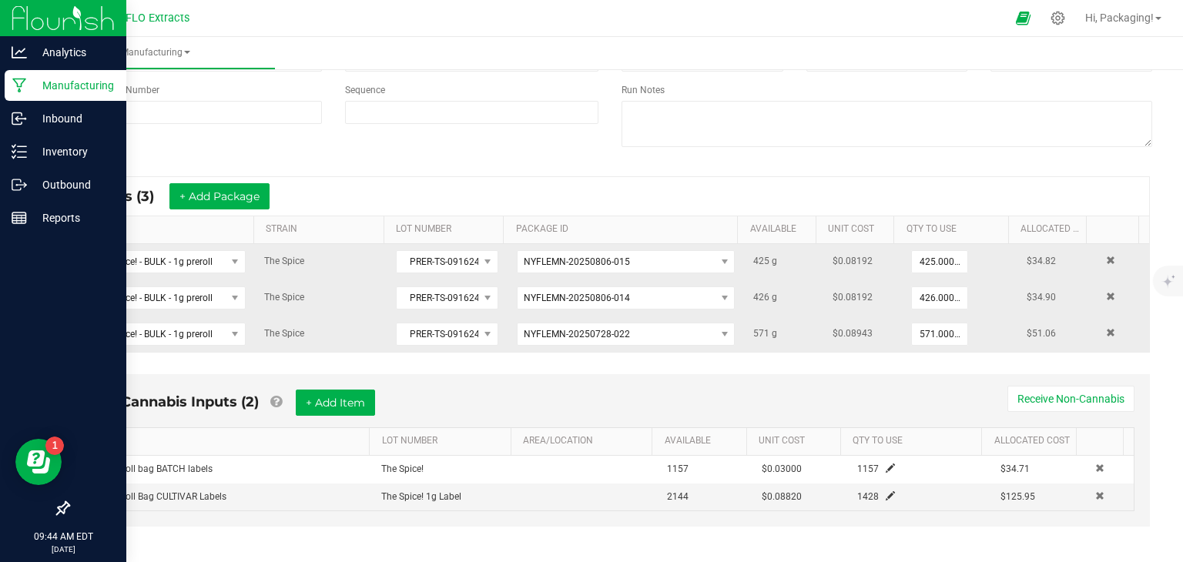
scroll to position [169, 0]
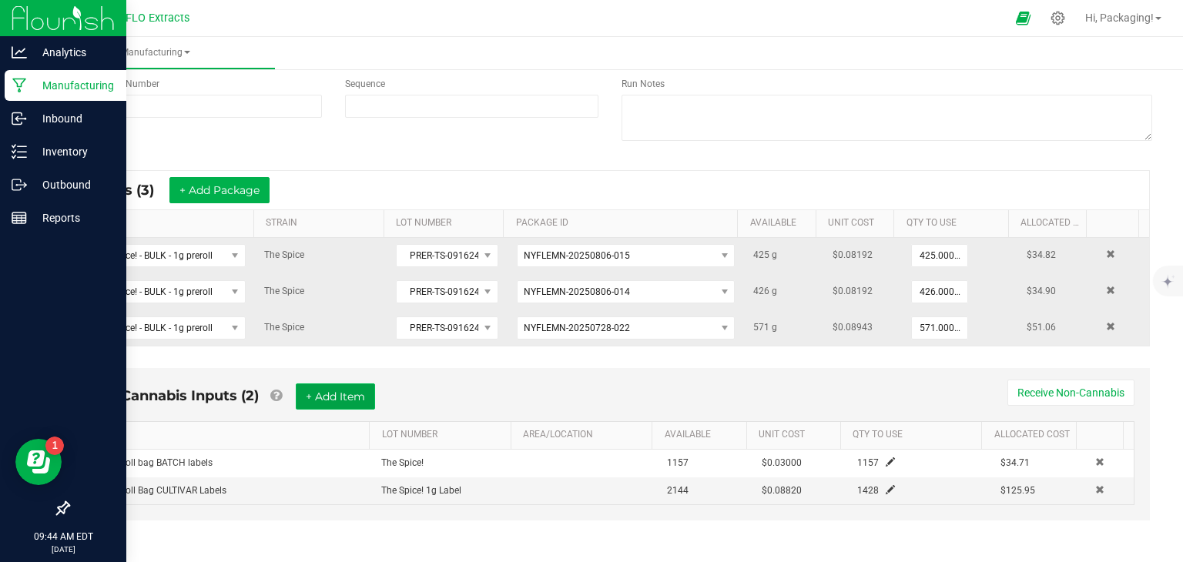
click at [350, 398] on button "+ Add Item" at bounding box center [335, 397] width 79 height 26
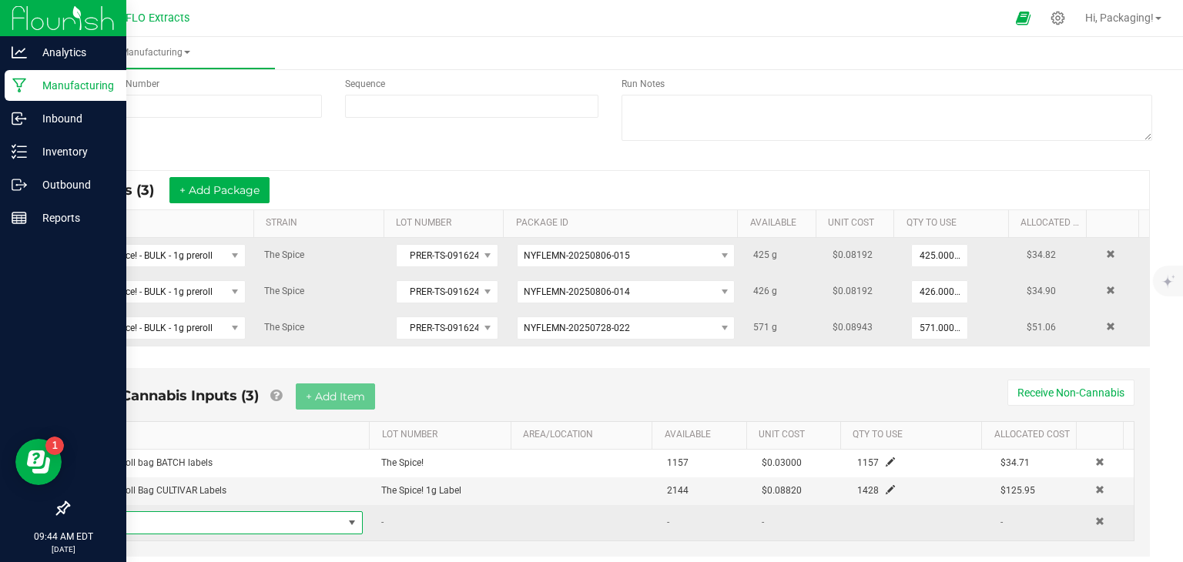
click at [195, 520] on span "NO DATA FOUND" at bounding box center [219, 523] width 246 height 22
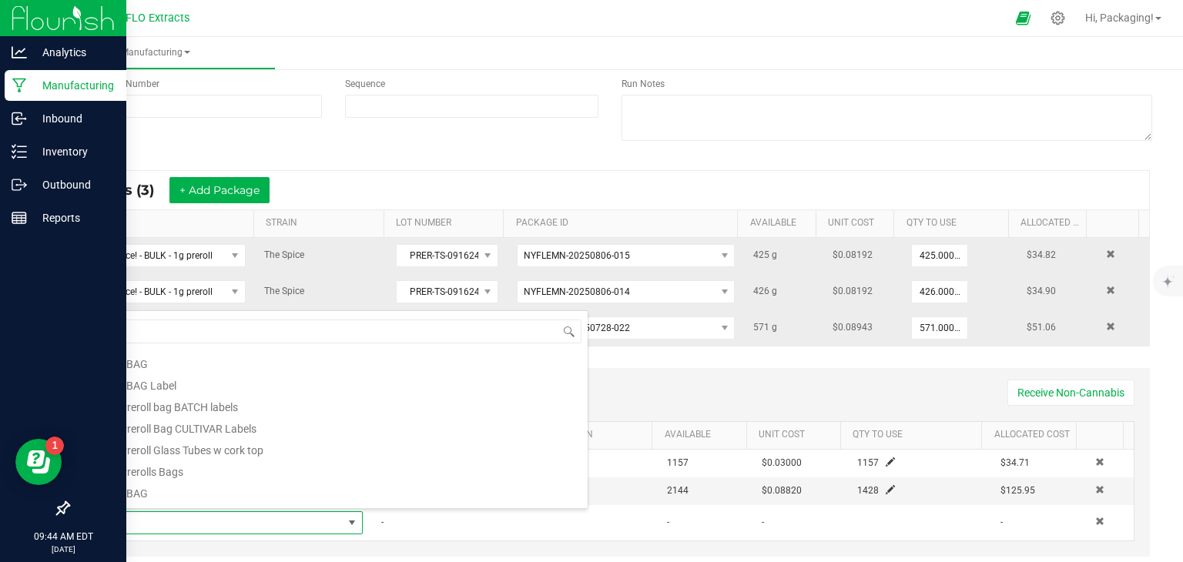
scroll to position [217, 0]
click at [222, 450] on li "1g Preroll Glass Tubes w cork top" at bounding box center [341, 447] width 491 height 22
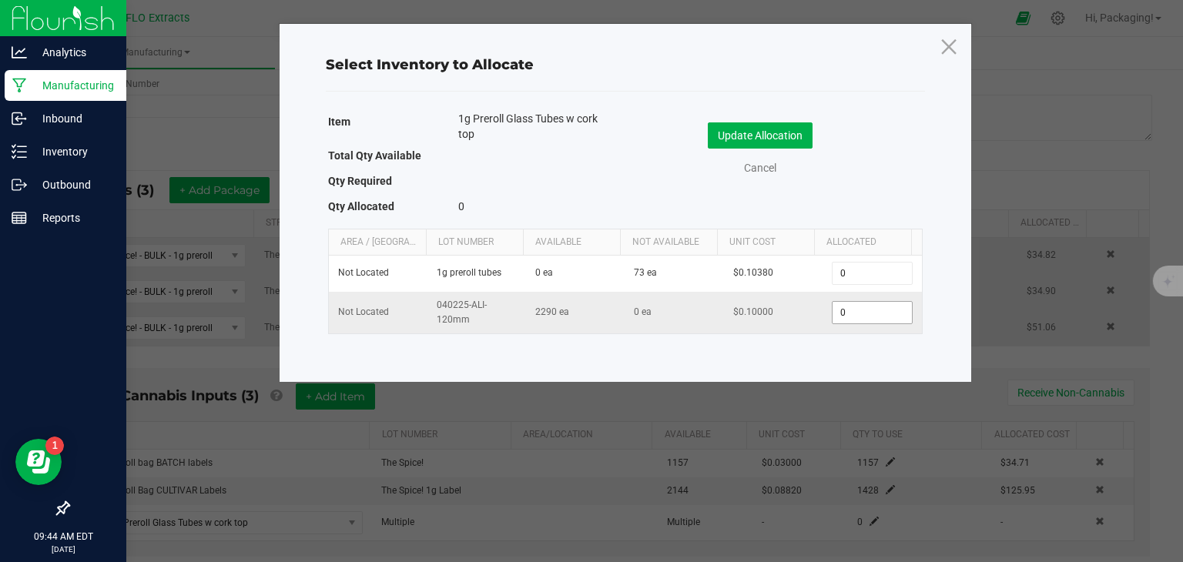
click at [863, 311] on input "0" at bounding box center [871, 313] width 79 height 22
type input "1,428"
click at [775, 139] on button "Update Allocation" at bounding box center [760, 135] width 105 height 26
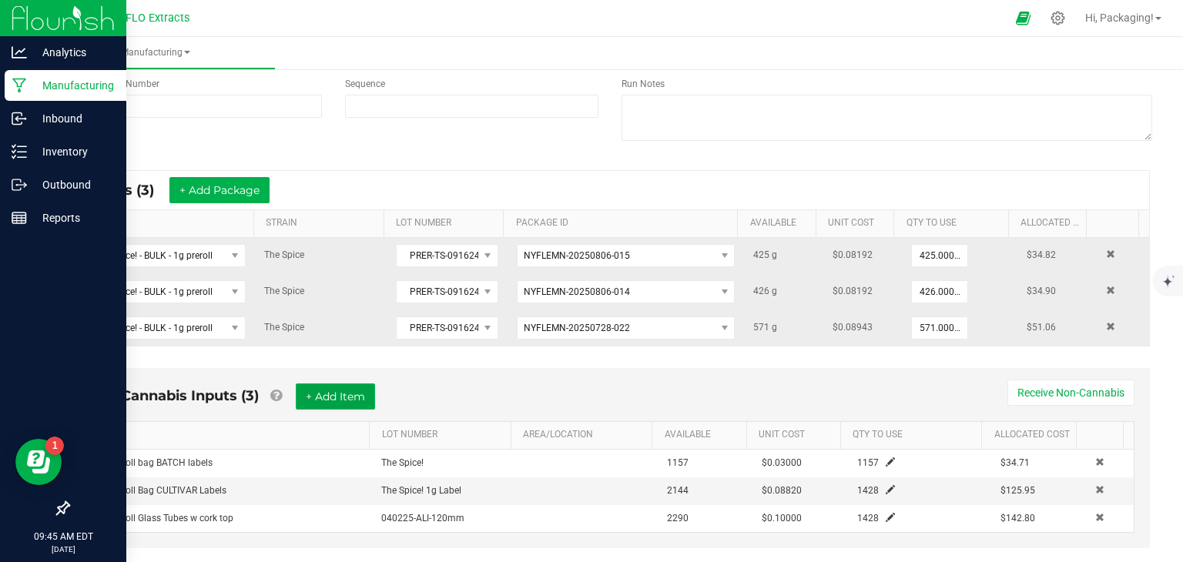
click at [348, 398] on button "+ Add Item" at bounding box center [335, 397] width 79 height 26
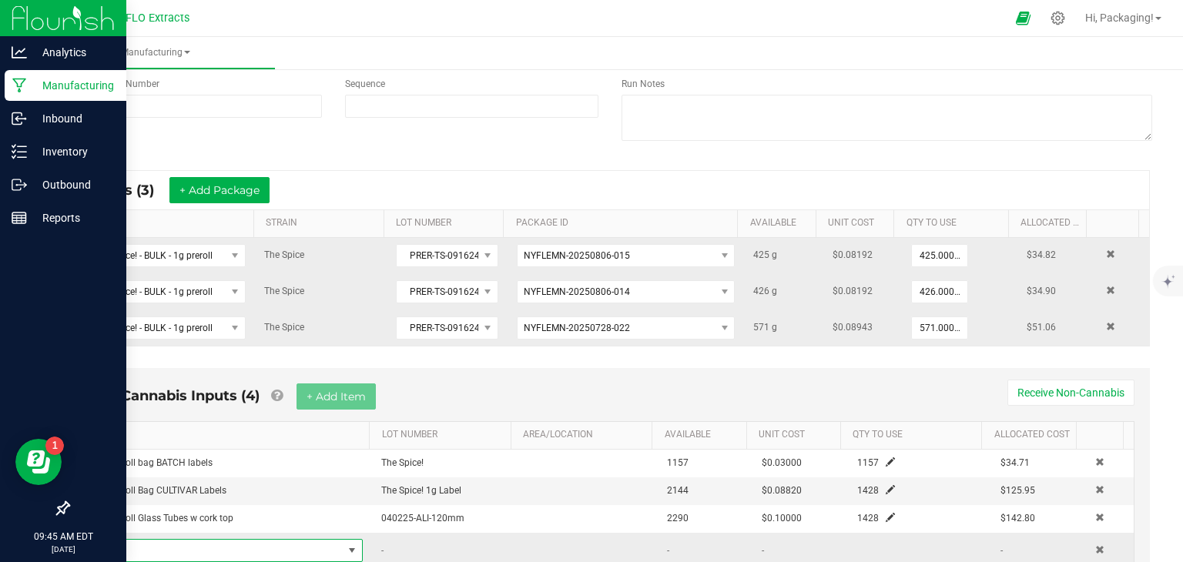
click at [346, 546] on span "NO DATA FOUND" at bounding box center [352, 550] width 12 height 12
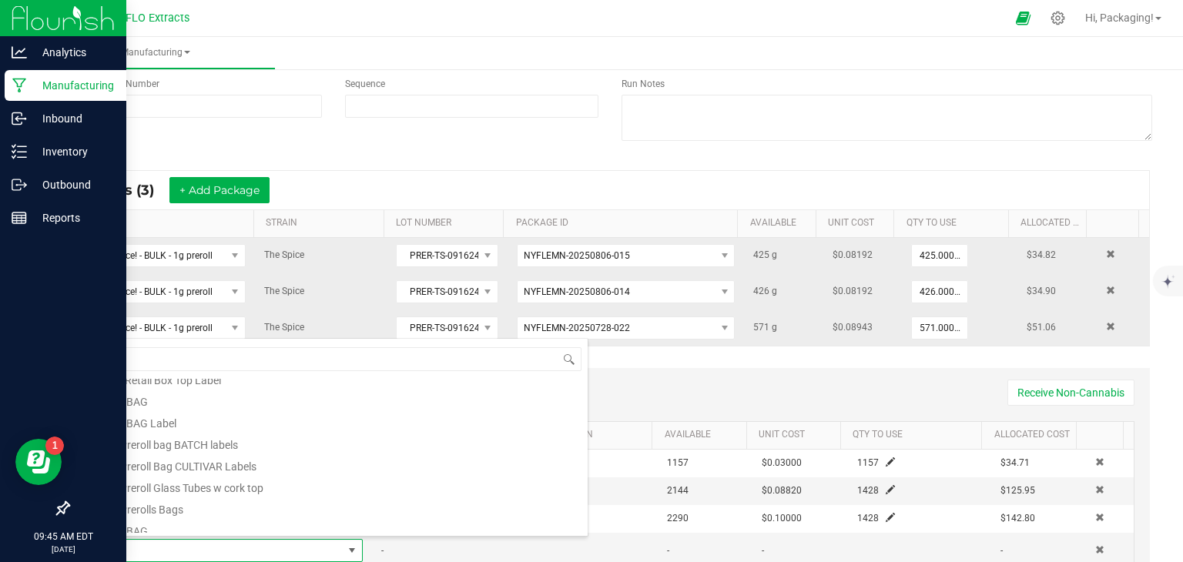
scroll to position [214, 0]
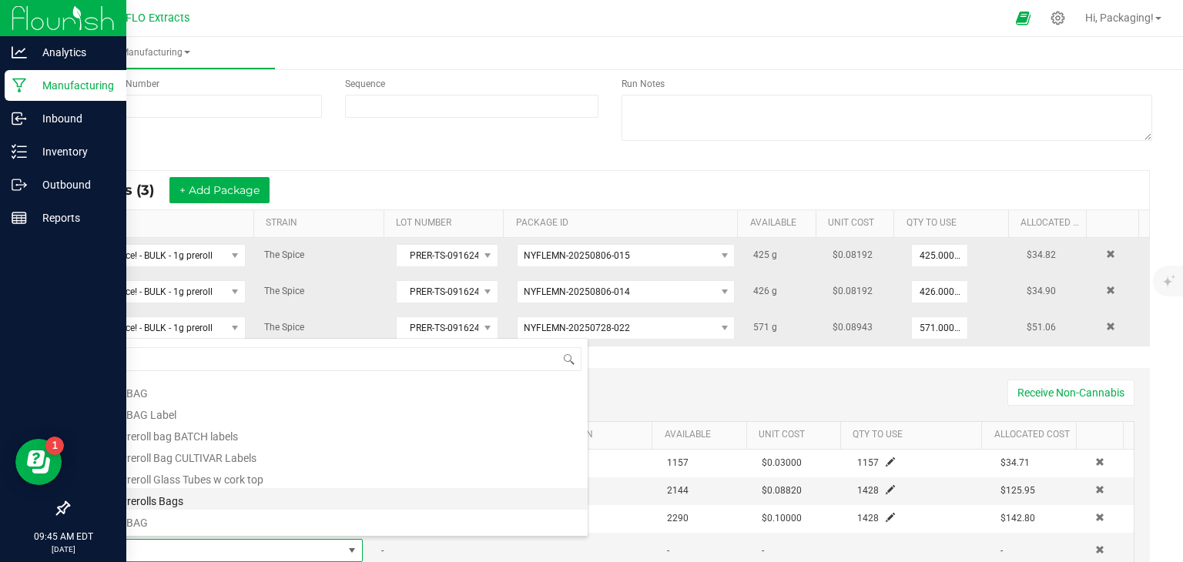
click at [323, 501] on li "1g Prerolls Bags" at bounding box center [341, 499] width 491 height 22
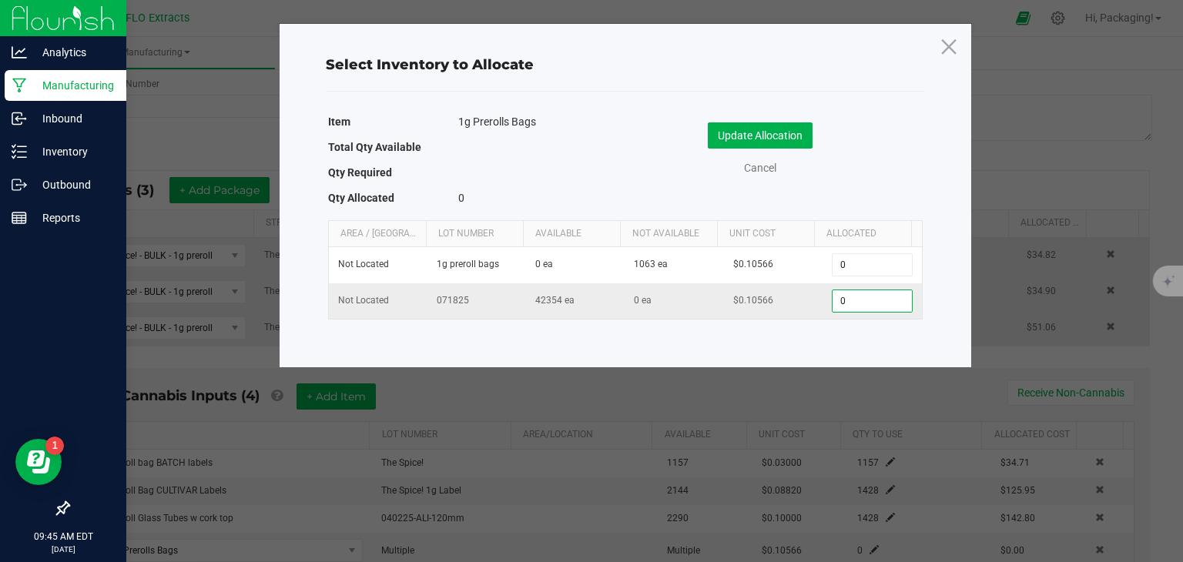
click at [859, 297] on input "0" at bounding box center [871, 301] width 79 height 22
type input "1,428"
click at [749, 135] on button "Update Allocation" at bounding box center [760, 135] width 105 height 26
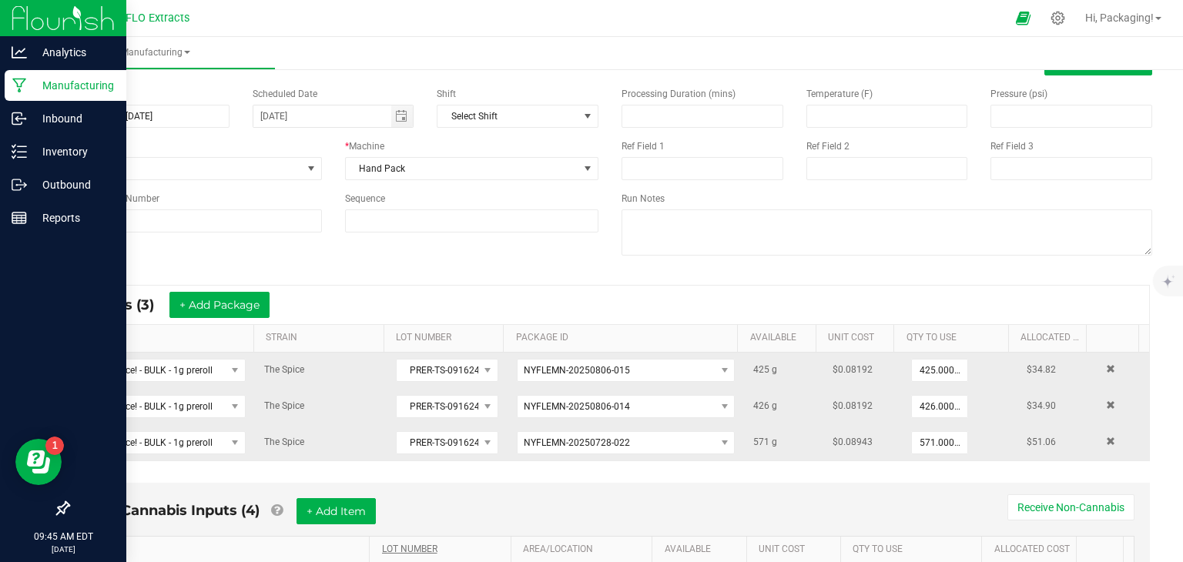
scroll to position [0, 0]
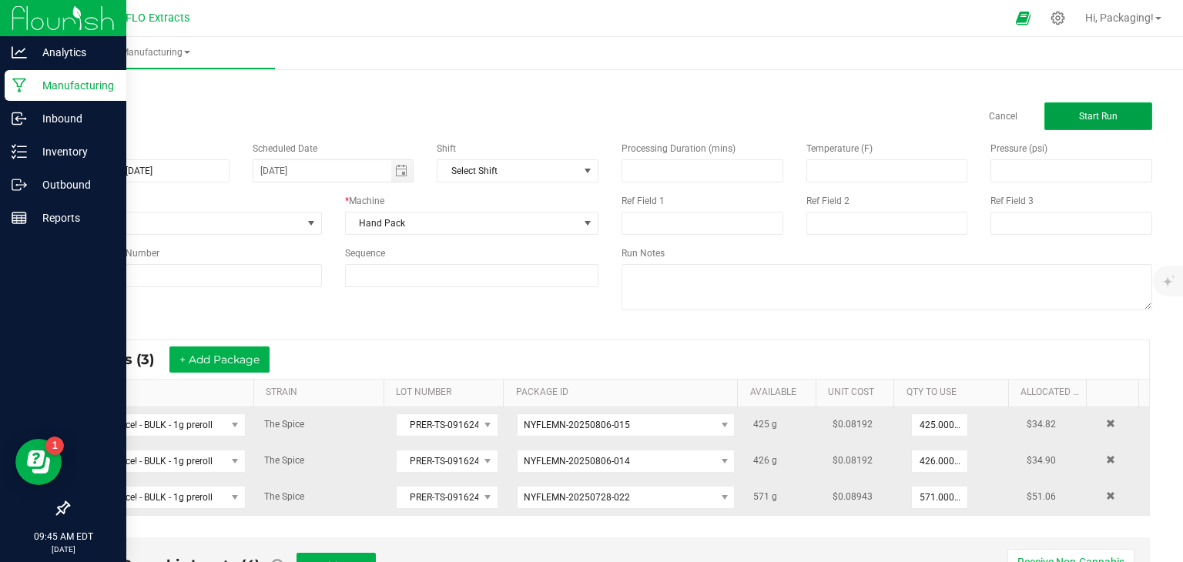
click at [1105, 111] on span "Start Run" at bounding box center [1098, 116] width 39 height 11
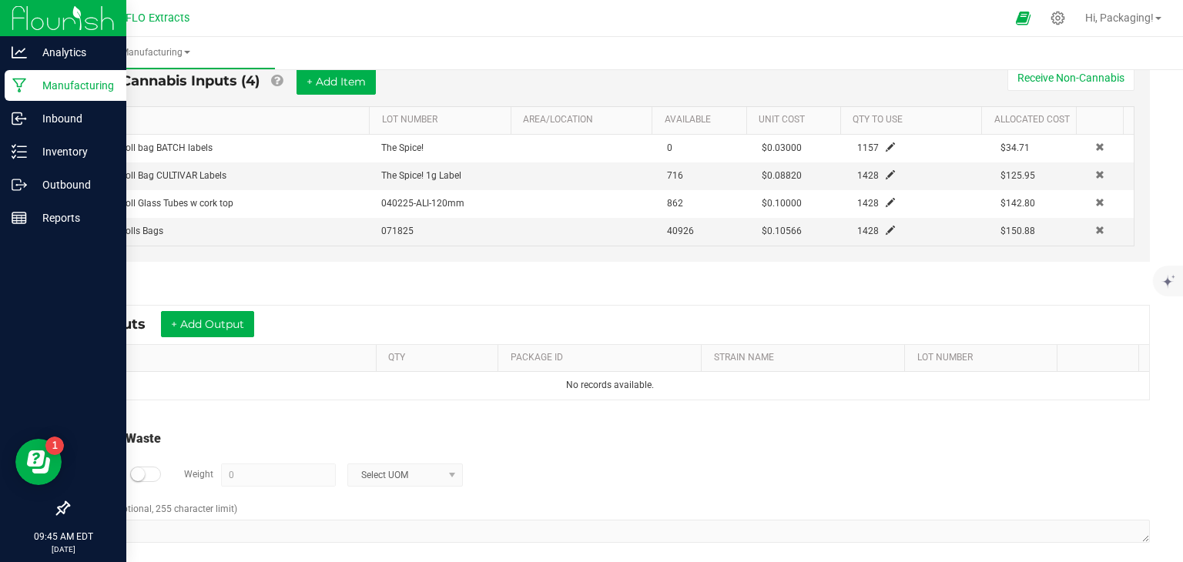
scroll to position [538, 0]
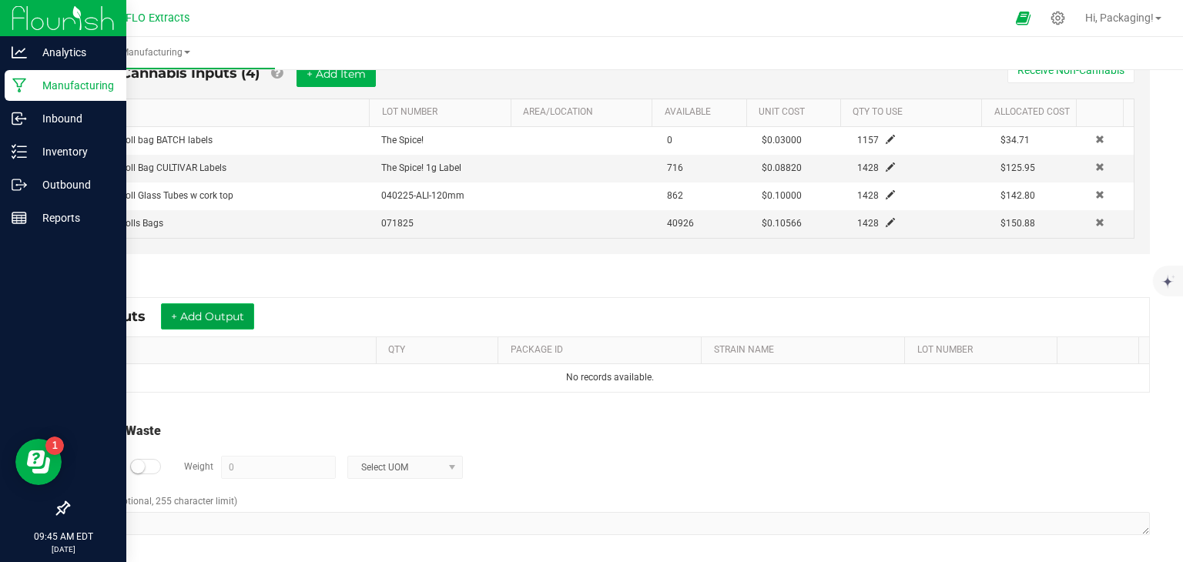
click at [238, 310] on button "+ Add Output" at bounding box center [207, 316] width 93 height 26
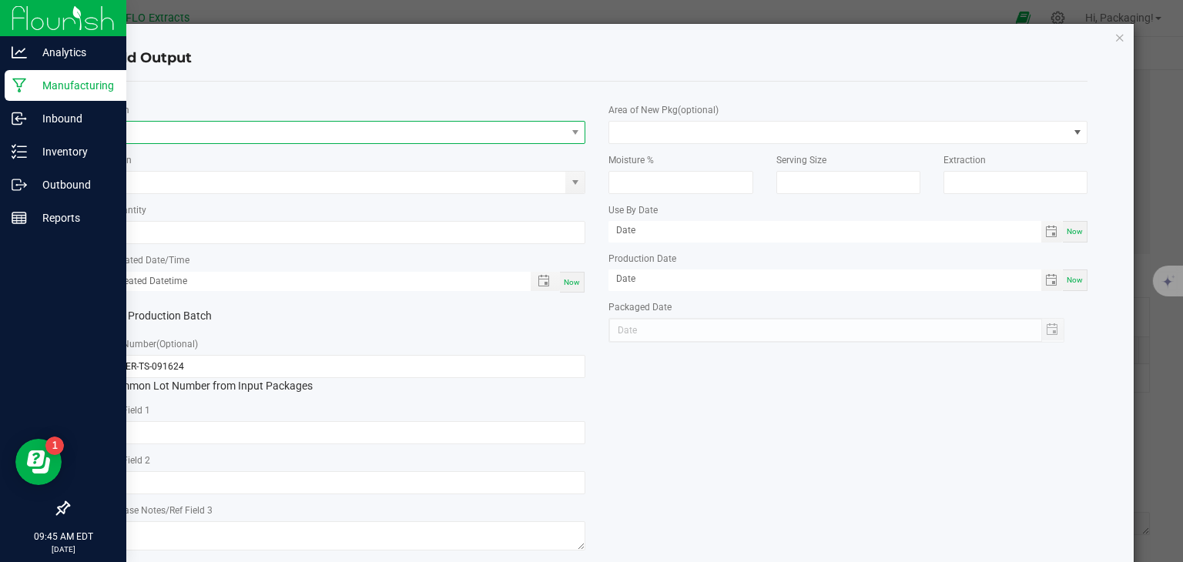
click at [176, 131] on span "NO DATA FOUND" at bounding box center [337, 133] width 458 height 22
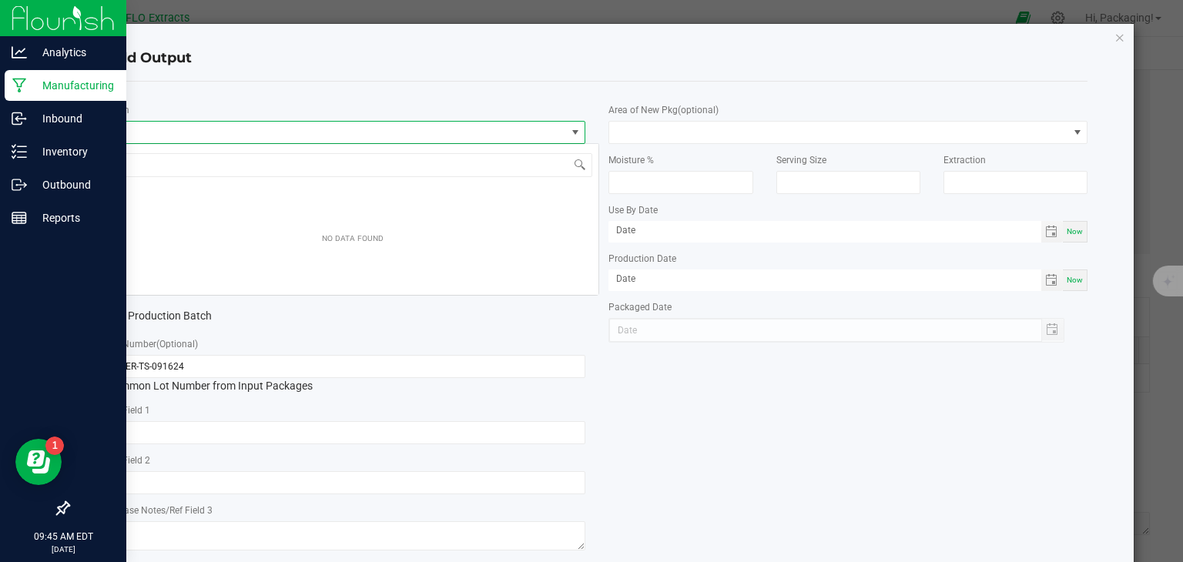
scroll to position [22, 474]
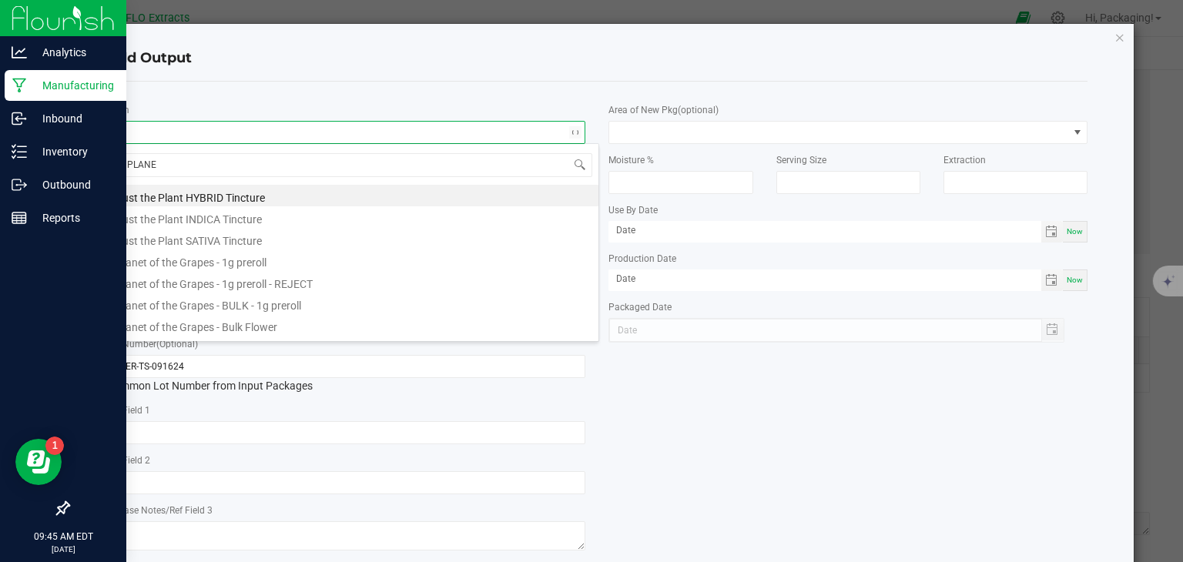
type input "PLANET"
click at [239, 201] on li "Planet of the Grapes - 1g preroll" at bounding box center [352, 196] width 491 height 22
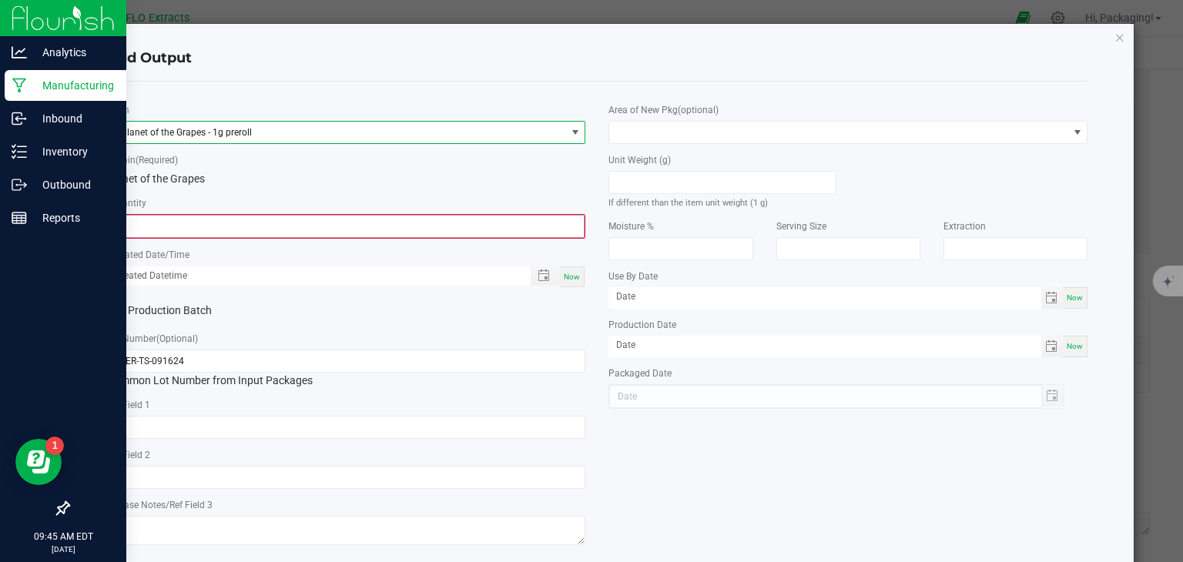
click at [186, 225] on input "0" at bounding box center [347, 227] width 476 height 22
type input "0 ea"
click at [280, 129] on span "Planet of the Grapes - 1g preroll" at bounding box center [337, 133] width 458 height 22
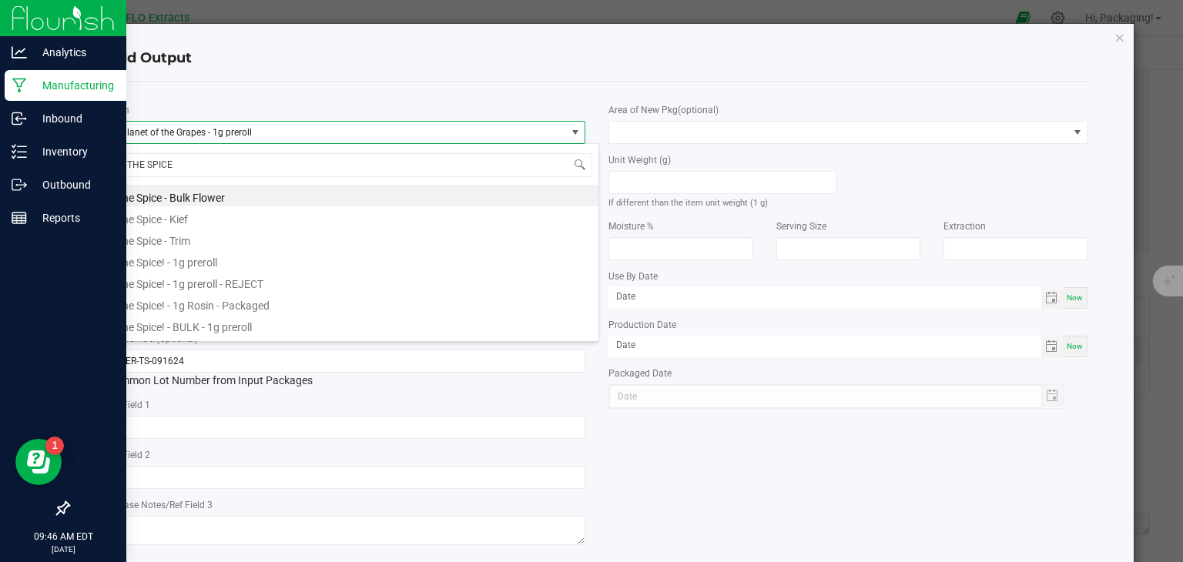
type input "THE SPICE"
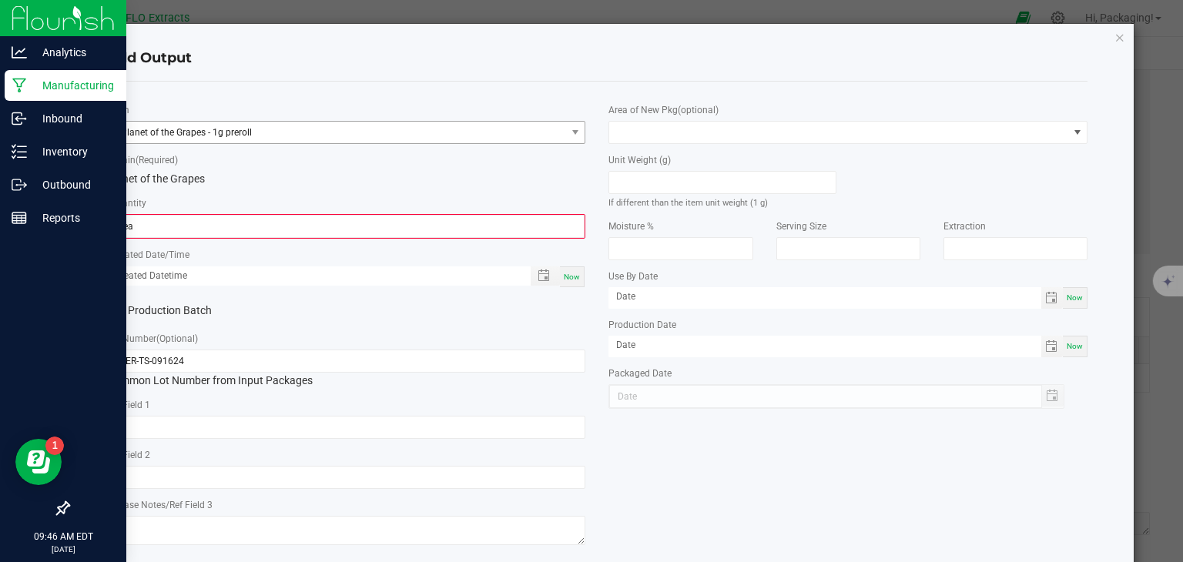
drag, startPoint x: 461, startPoint y: 107, endPoint x: 400, endPoint y: 136, distance: 67.5
click at [400, 136] on div "* Item Planet of the Grapes - 1g preroll" at bounding box center [346, 123] width 479 height 42
click at [569, 133] on span at bounding box center [575, 132] width 12 height 12
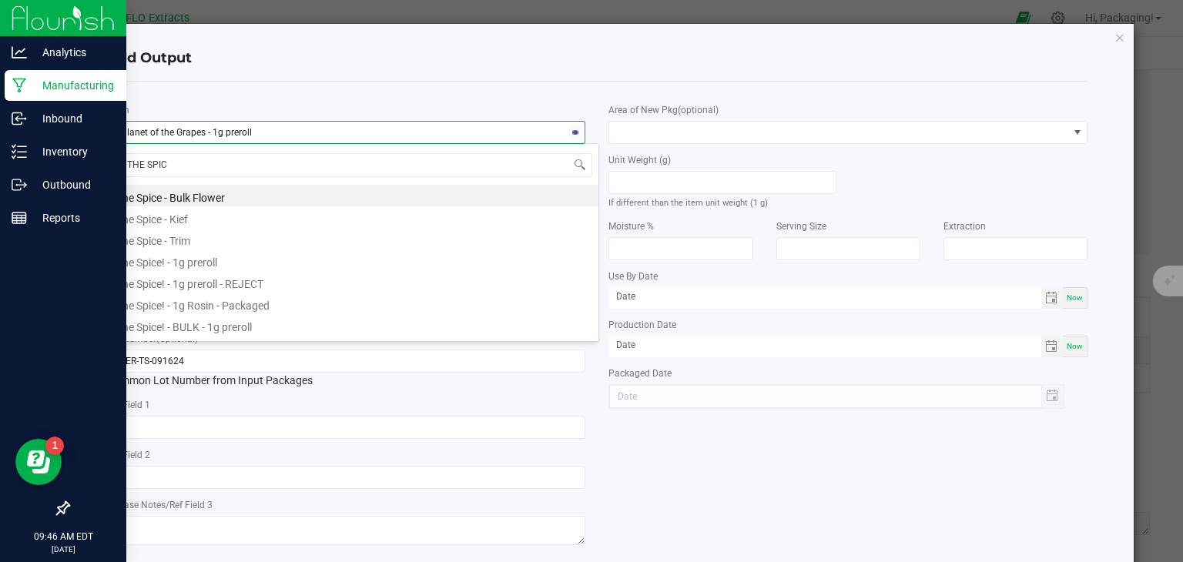
type input "THE SPICE"
click at [373, 254] on li "The Spice! - 1g preroll" at bounding box center [352, 261] width 491 height 22
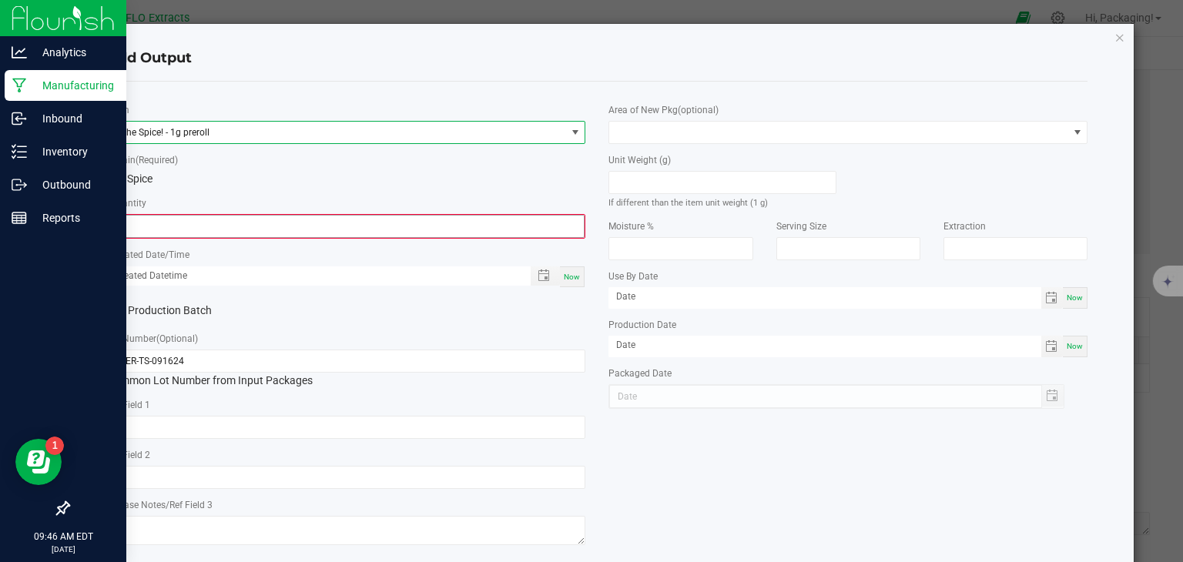
click at [268, 223] on input "0" at bounding box center [347, 227] width 476 height 22
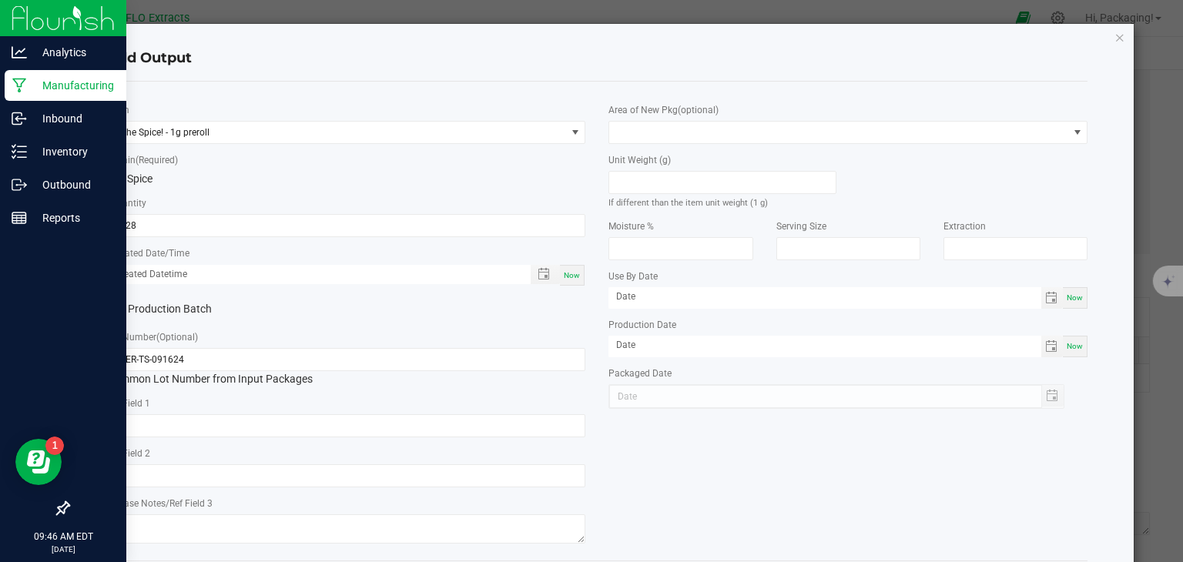
type input "1428 ea"
click at [568, 276] on span "Now" at bounding box center [572, 275] width 16 height 8
type input "[DATE] 9:46 AM"
type input "[DATE]"
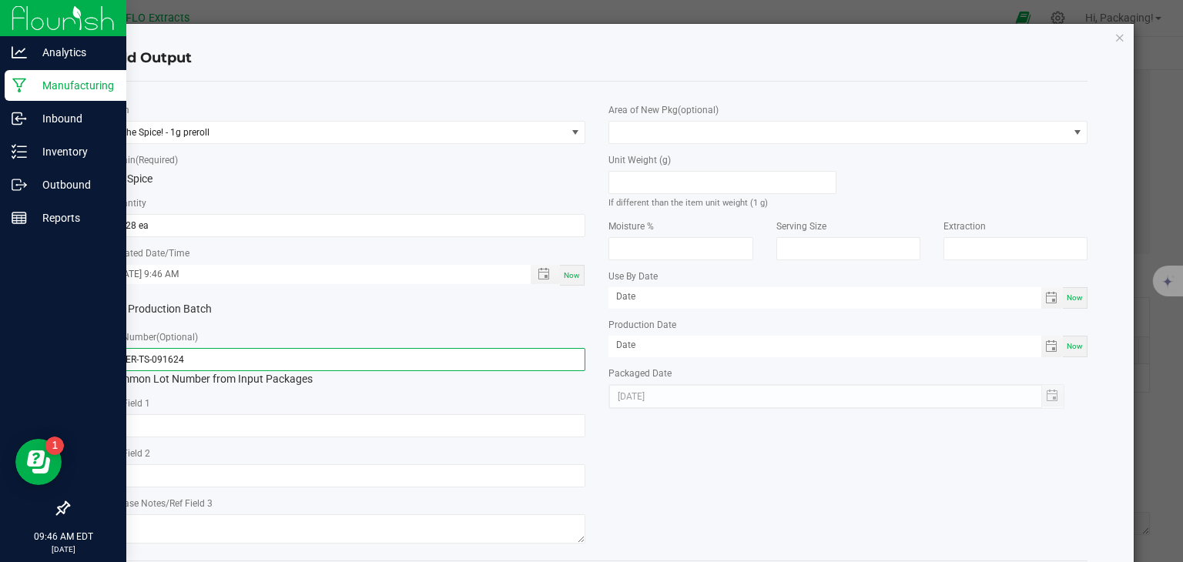
click at [233, 363] on input "PRER-TS-091624" at bounding box center [346, 359] width 479 height 23
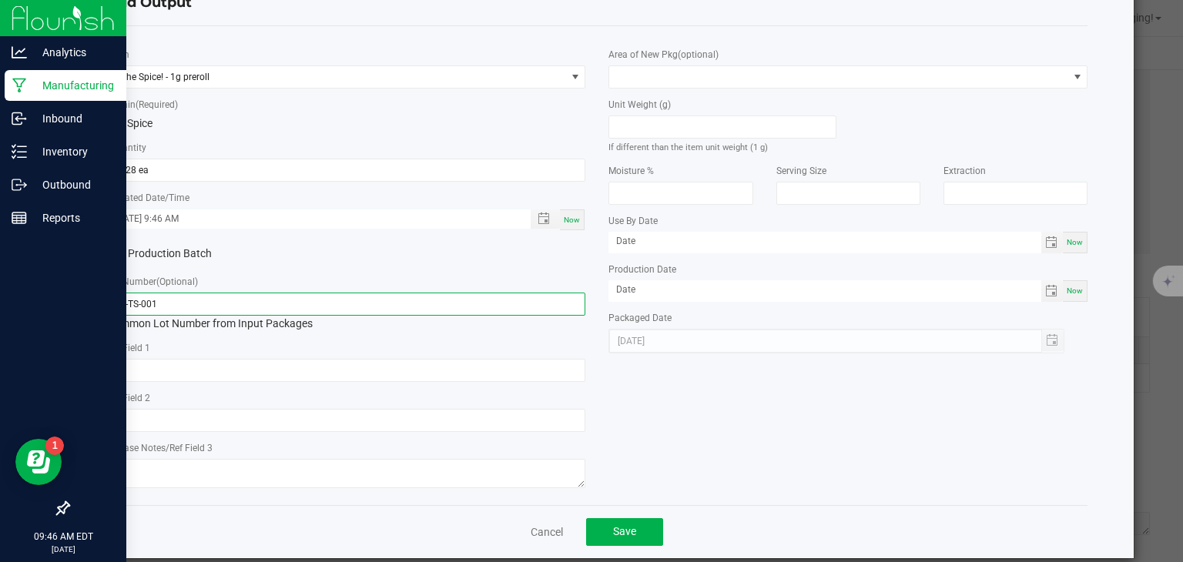
scroll to position [59, 0]
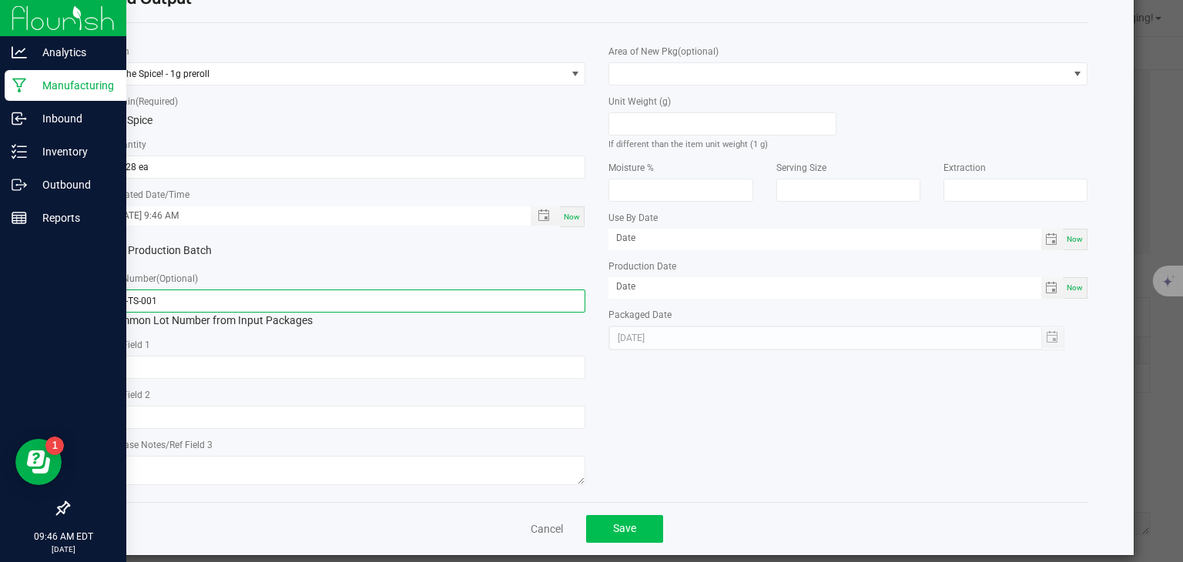
type input "PR-TS-001"
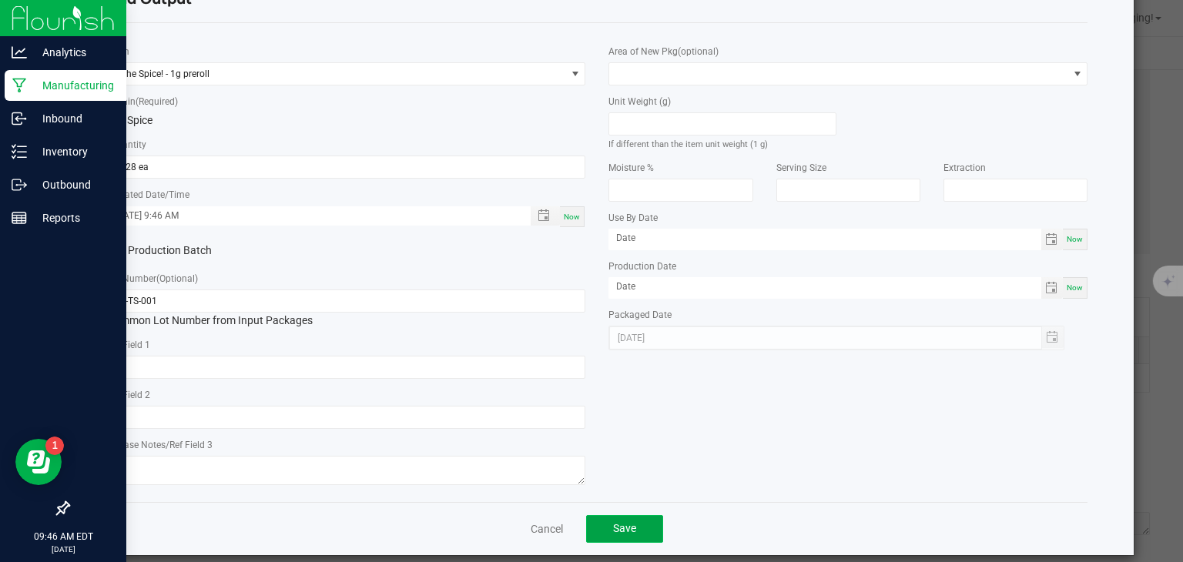
click at [637, 530] on button "Save" at bounding box center [624, 529] width 77 height 28
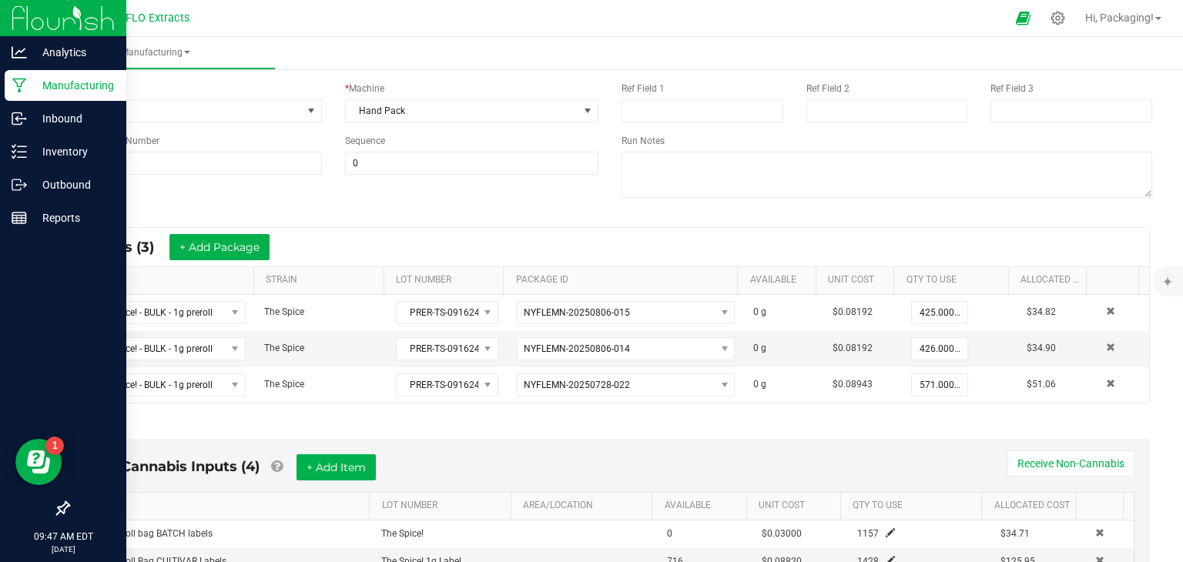
scroll to position [0, 0]
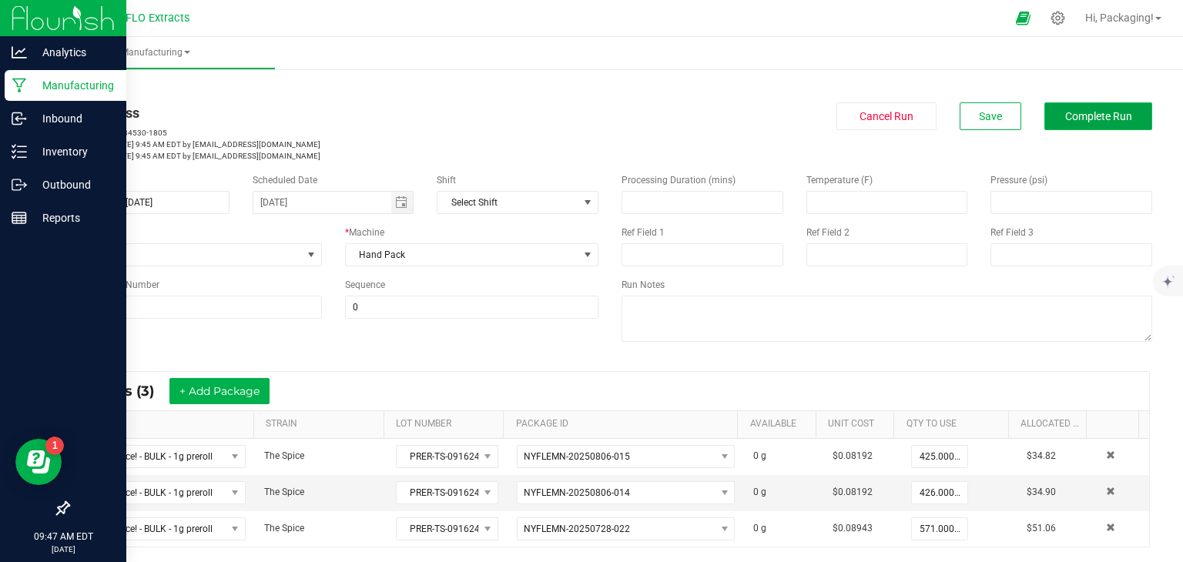
click at [1087, 119] on span "Complete Run" at bounding box center [1098, 116] width 67 height 12
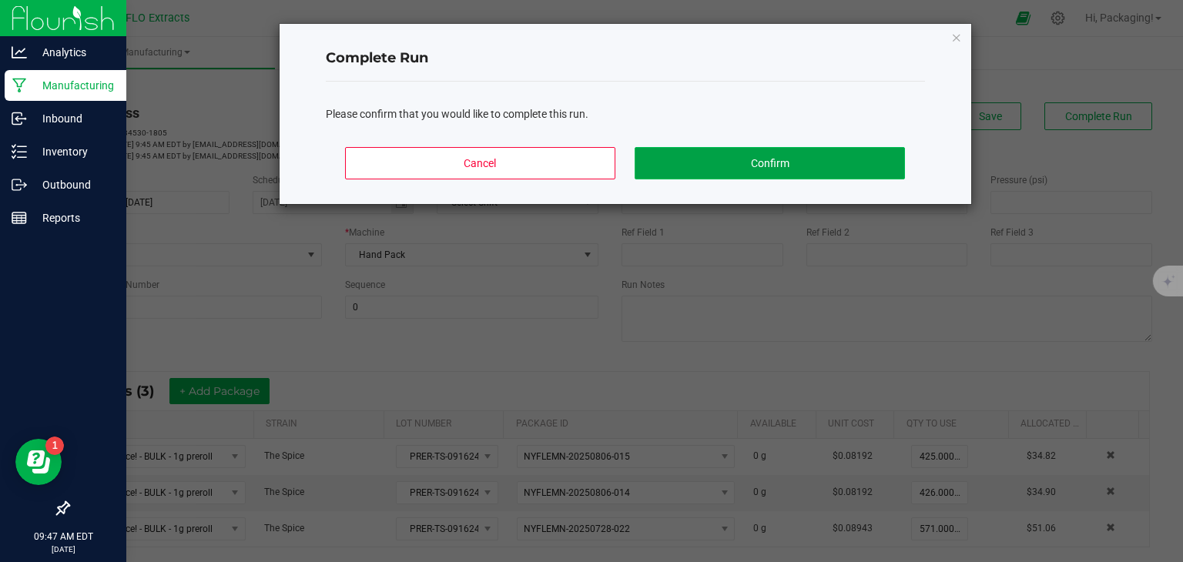
click at [866, 168] on button "Confirm" at bounding box center [770, 163] width 270 height 32
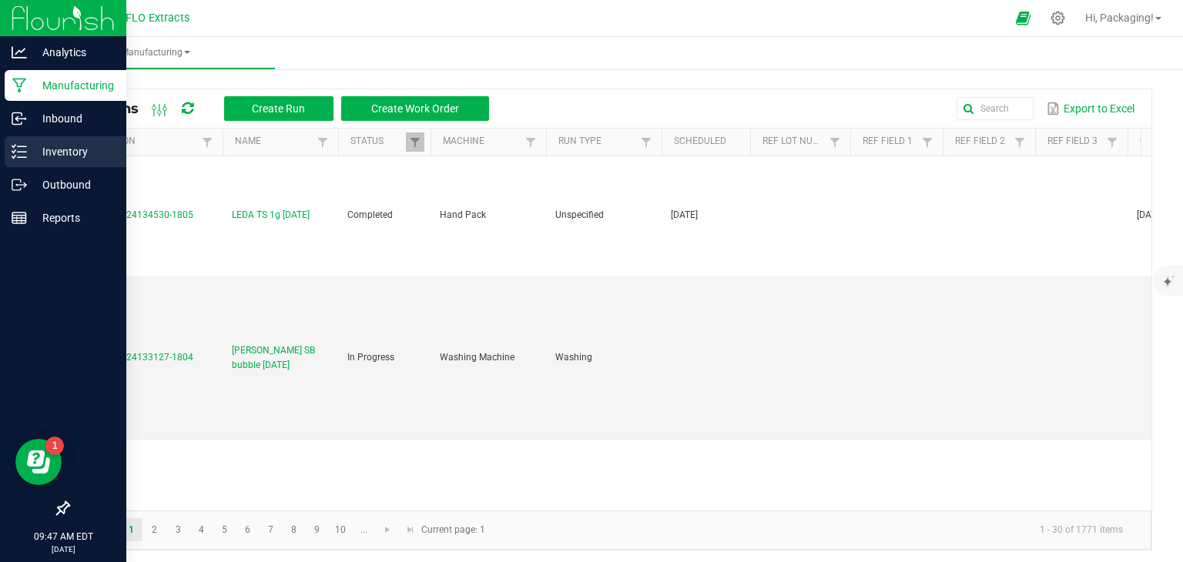
click at [59, 146] on p "Inventory" at bounding box center [73, 151] width 92 height 18
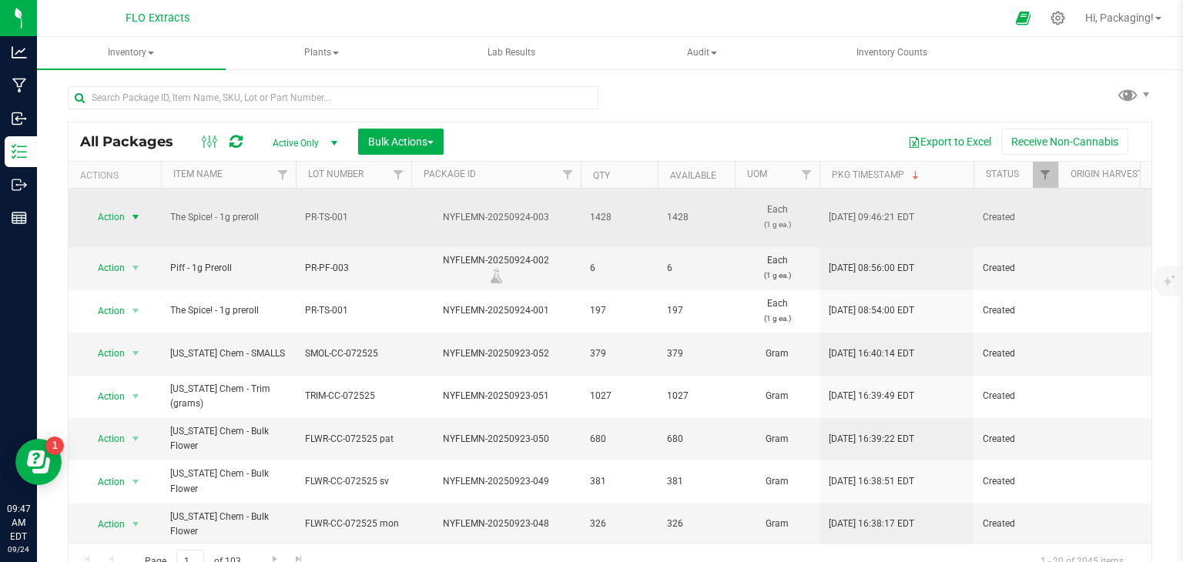
click at [136, 213] on span "select" at bounding box center [135, 217] width 12 height 12
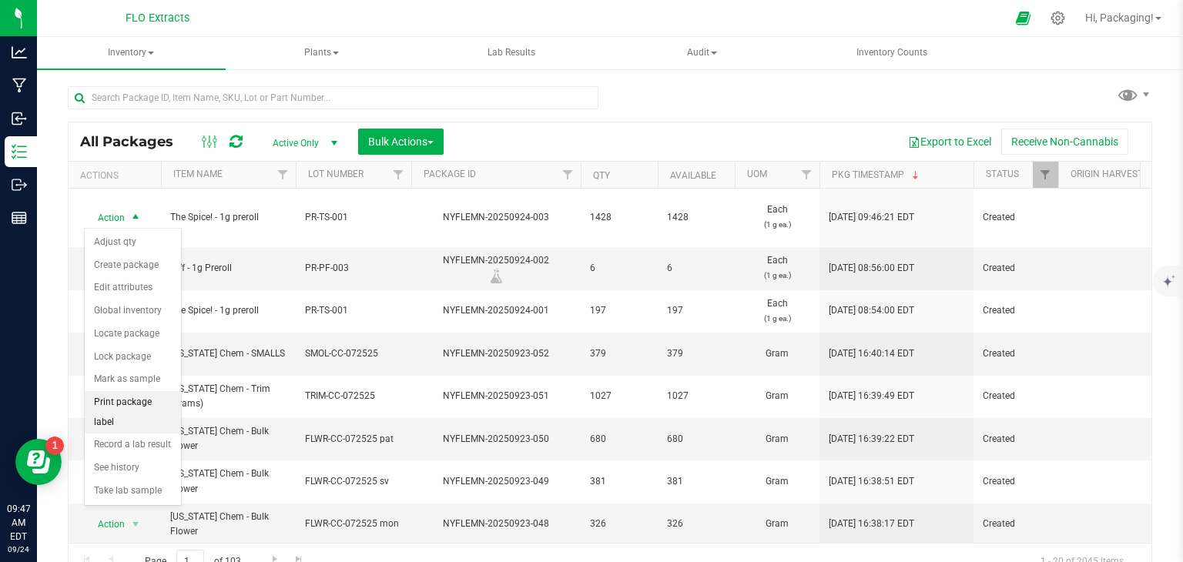
click at [147, 401] on li "Print package label" at bounding box center [133, 412] width 96 height 42
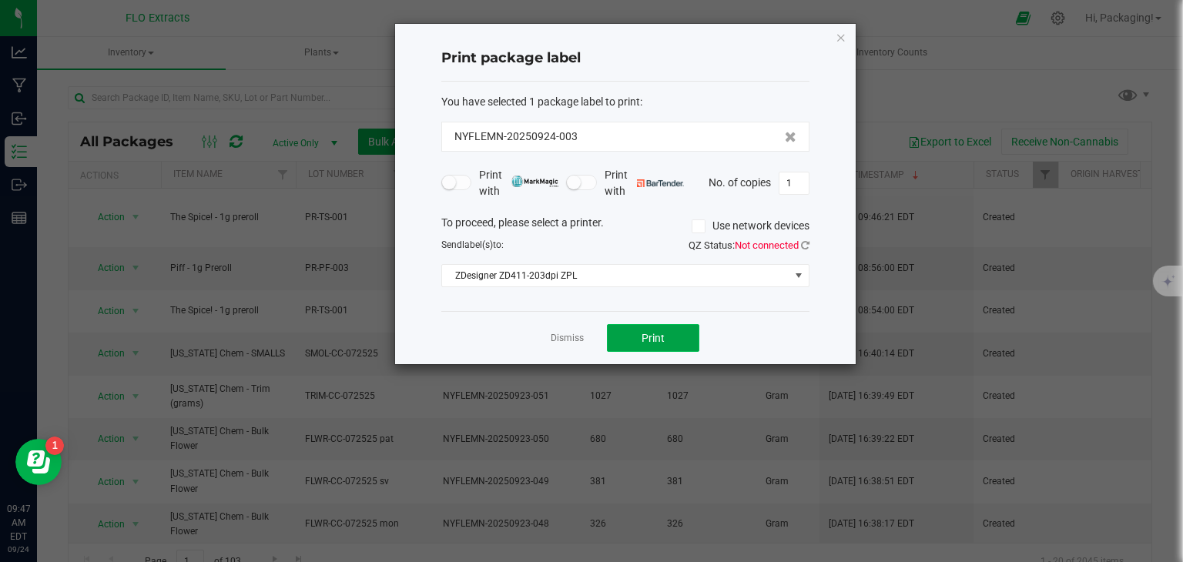
click at [667, 337] on button "Print" at bounding box center [653, 338] width 92 height 28
click at [567, 333] on link "Dismiss" at bounding box center [567, 338] width 33 height 13
